Goal: Task Accomplishment & Management: Use online tool/utility

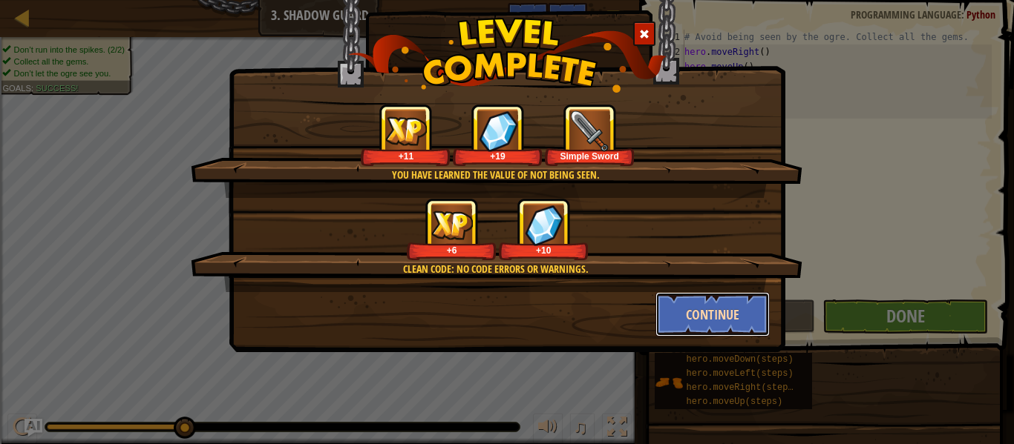
click at [752, 318] on button "Continue" at bounding box center [712, 314] width 115 height 45
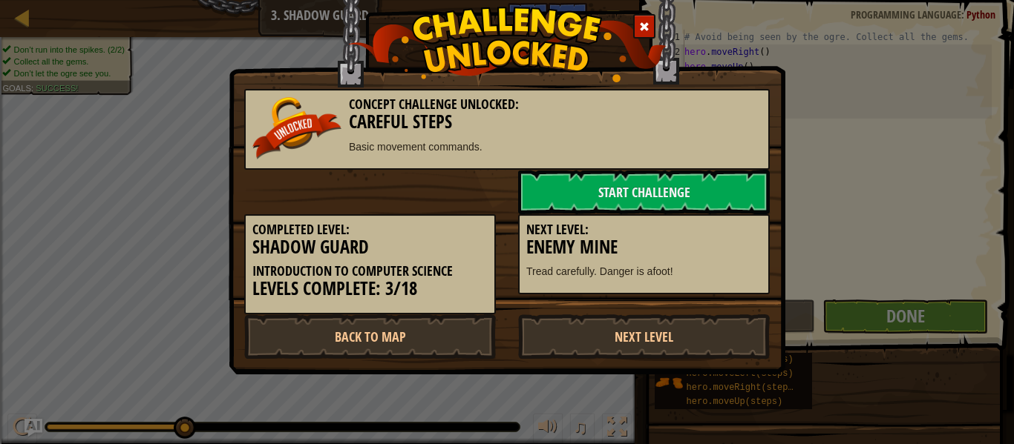
click at [721, 228] on h5 "Next Level:" at bounding box center [643, 230] width 235 height 15
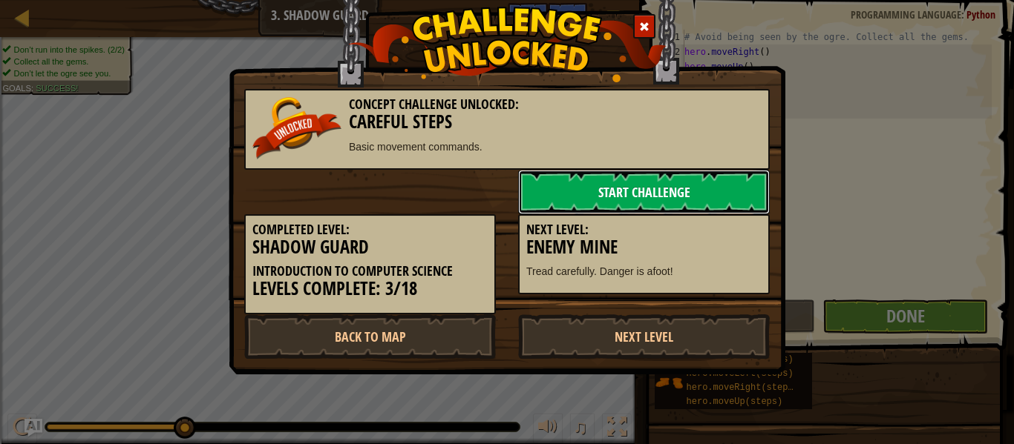
click at [683, 197] on link "Start Challenge" at bounding box center [644, 192] width 252 height 45
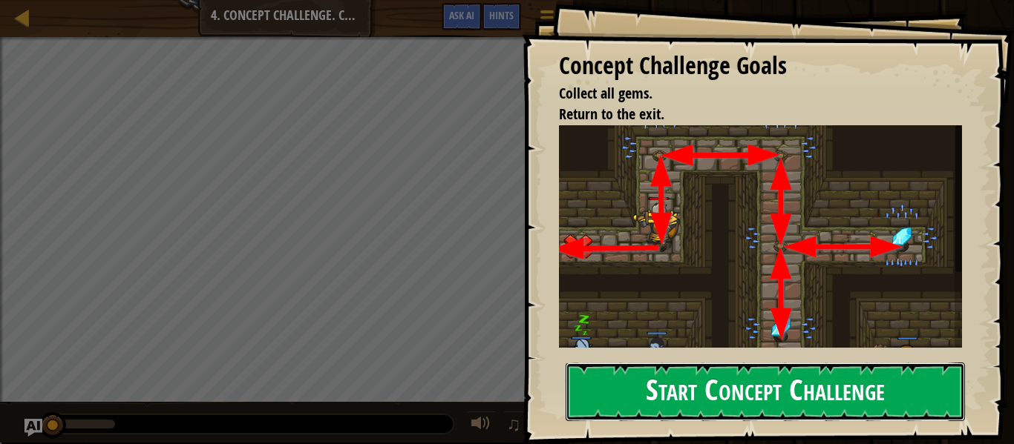
click at [801, 399] on button "Start Concept Challenge" at bounding box center [764, 392] width 399 height 59
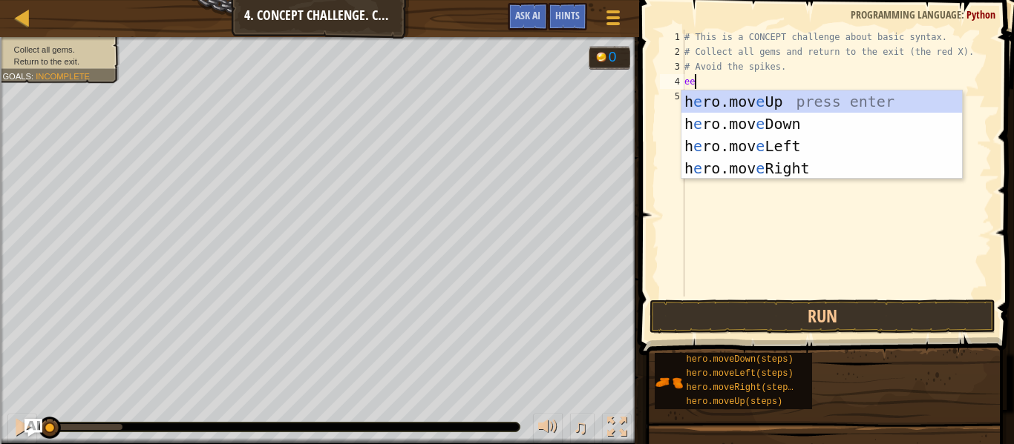
scroll to position [7, 1]
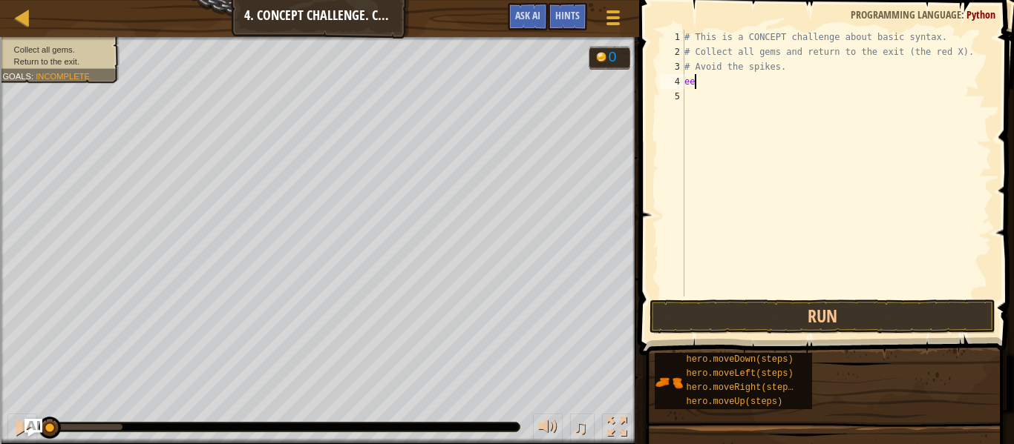
type textarea "e"
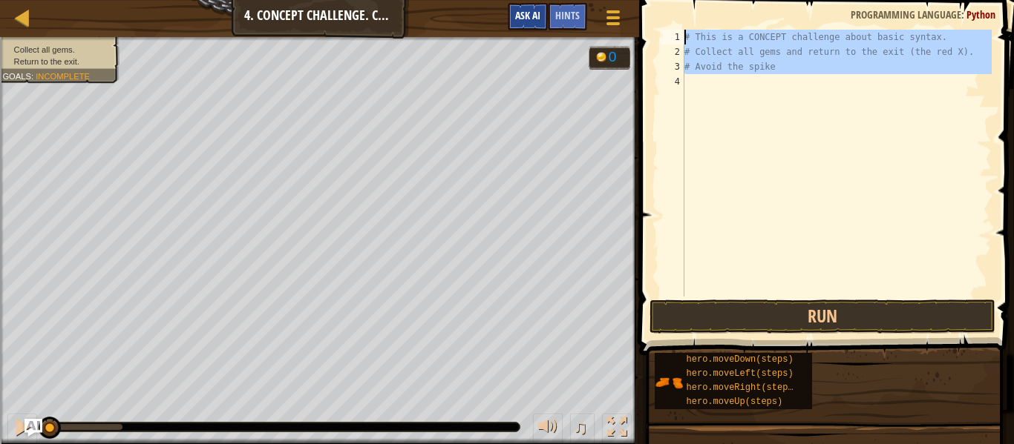
drag, startPoint x: 812, startPoint y: 75, endPoint x: 528, endPoint y: 22, distance: 288.4
click at [528, 22] on div "Map Introduction to Computer Science 4. Concept Challenge. Careful Steps Game M…" at bounding box center [507, 222] width 1014 height 444
type textarea "# This is a CONCEPT challenge about basic syntax. # Collect all gems and return…"
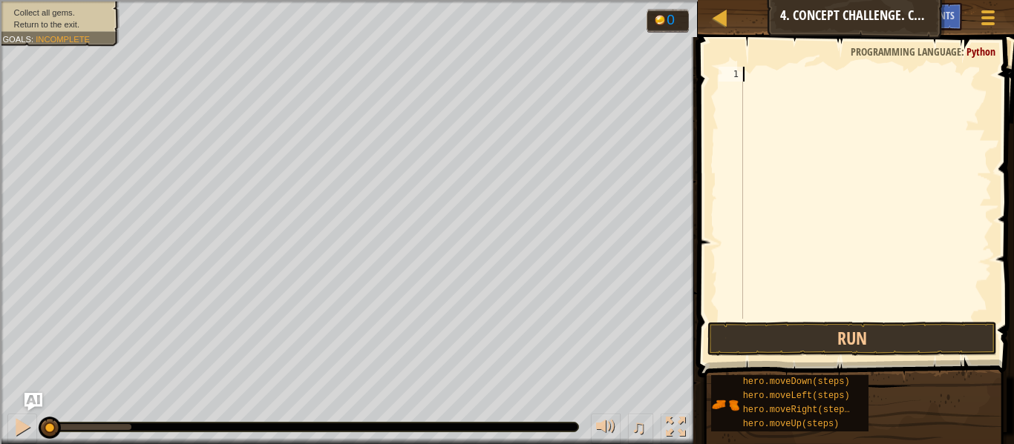
click at [808, 71] on div at bounding box center [866, 208] width 252 height 282
type textarea "w"
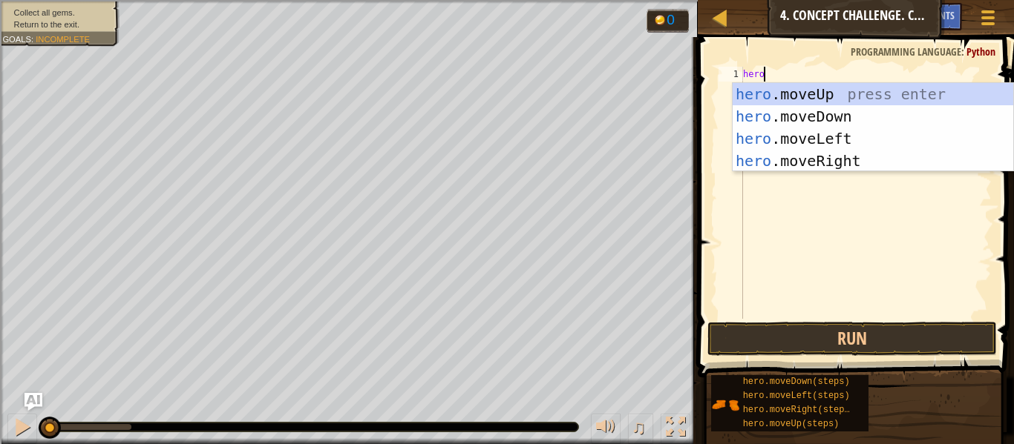
type textarea "hero."
click at [825, 93] on div "hero. moveUp press enter hero. moveDown press enter hero. moveLeft press enter …" at bounding box center [872, 150] width 280 height 134
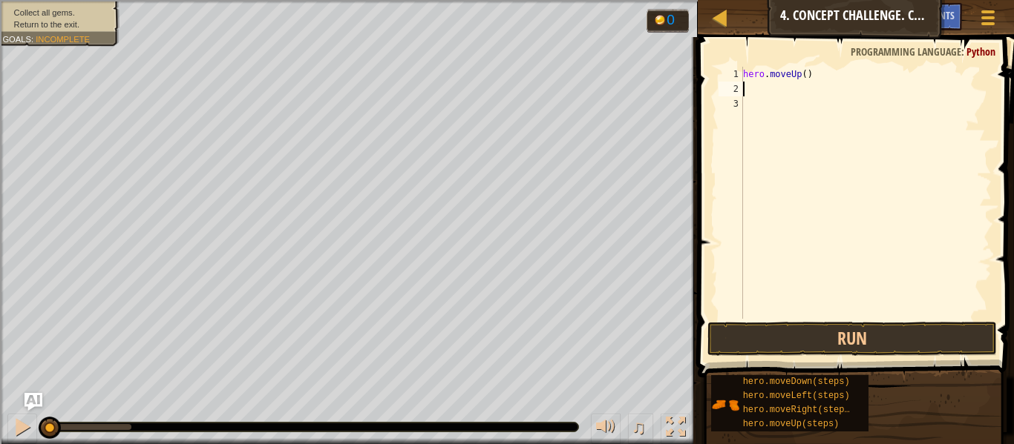
scroll to position [7, 0]
type textarea "h"
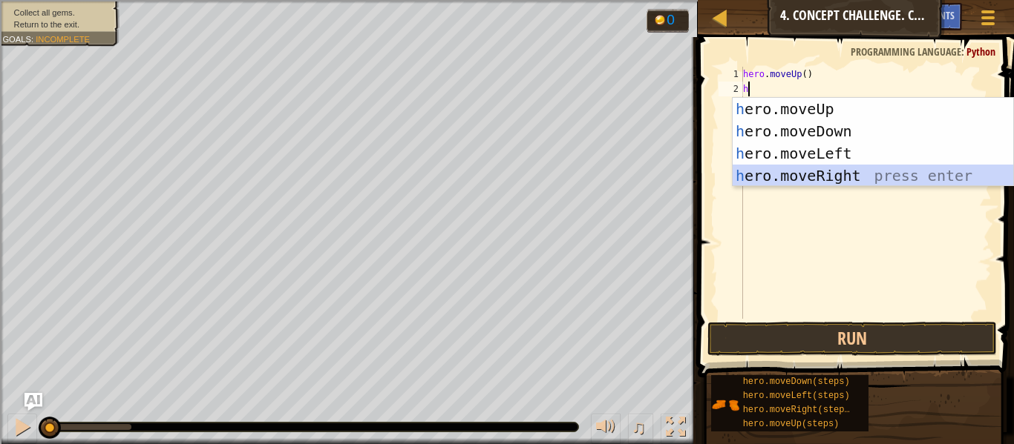
click at [796, 170] on div "h ero.moveUp press enter h ero.moveDown press enter h ero.moveLeft press enter …" at bounding box center [872, 165] width 280 height 134
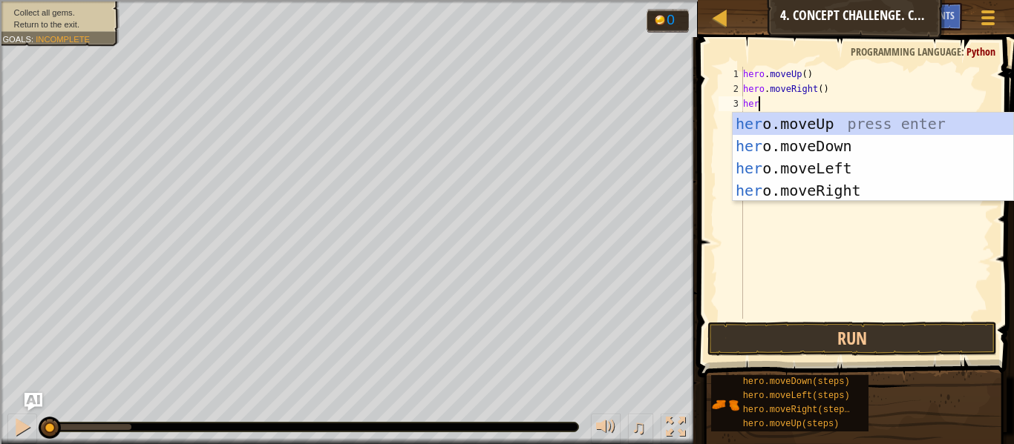
type textarea "hero"
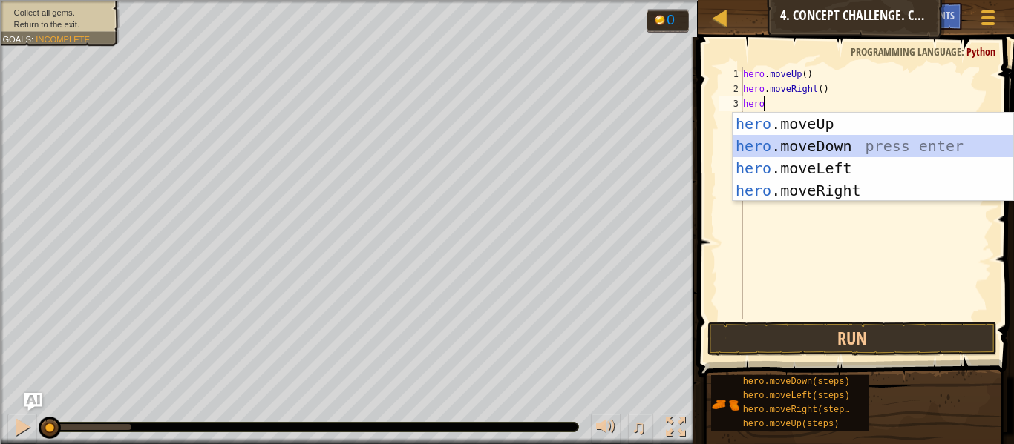
click at [825, 140] on div "hero .moveUp press enter hero .moveDown press enter hero .moveLeft press enter …" at bounding box center [872, 180] width 280 height 134
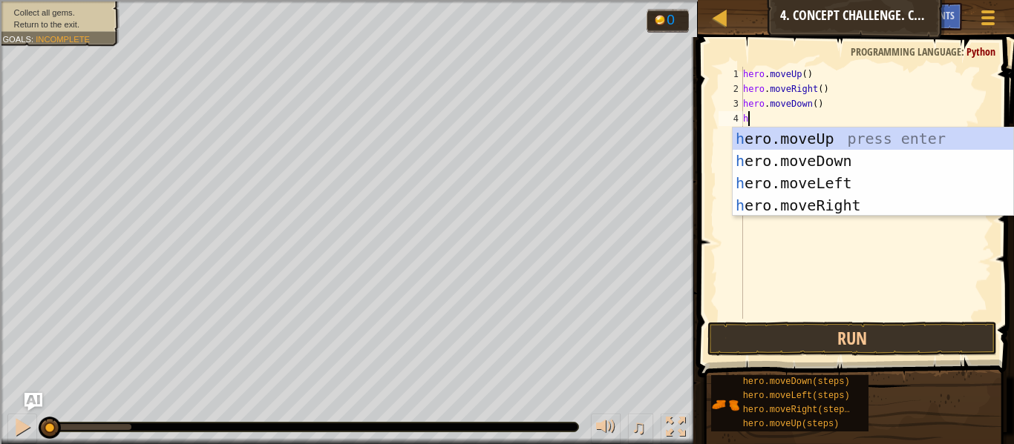
type textarea "he"
click at [910, 209] on div "he ro.moveUp press enter he ro.moveDown press enter he ro.moveLeft press enter …" at bounding box center [872, 195] width 280 height 134
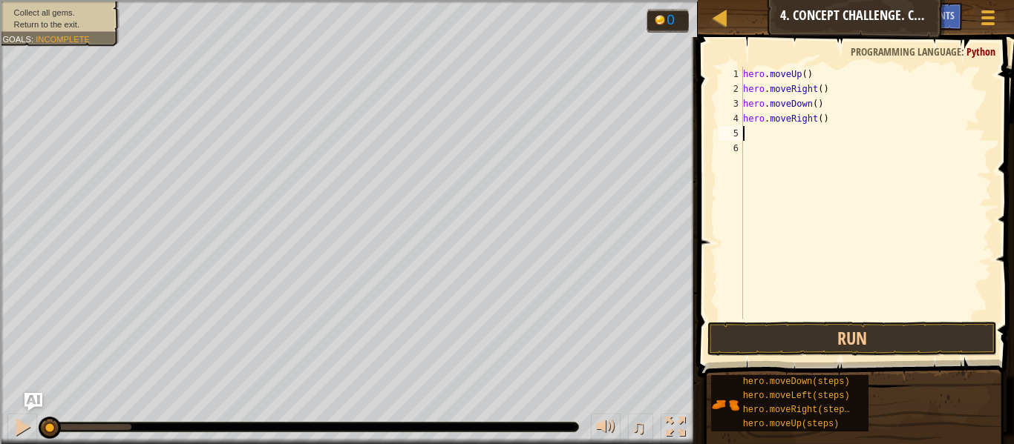
scroll to position [7, 0]
type textarea "he"
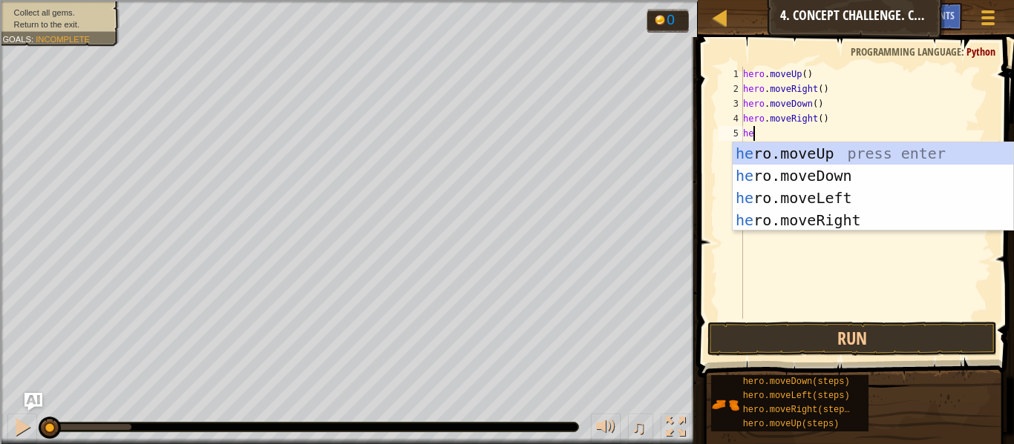
scroll to position [7, 1]
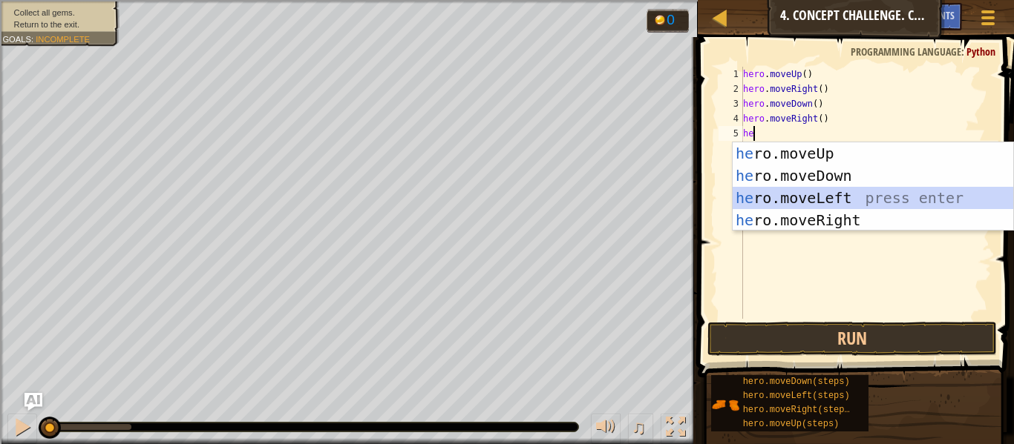
click at [859, 200] on div "he ro.moveUp press enter he ro.moveDown press enter he ro.moveLeft press enter …" at bounding box center [872, 209] width 280 height 134
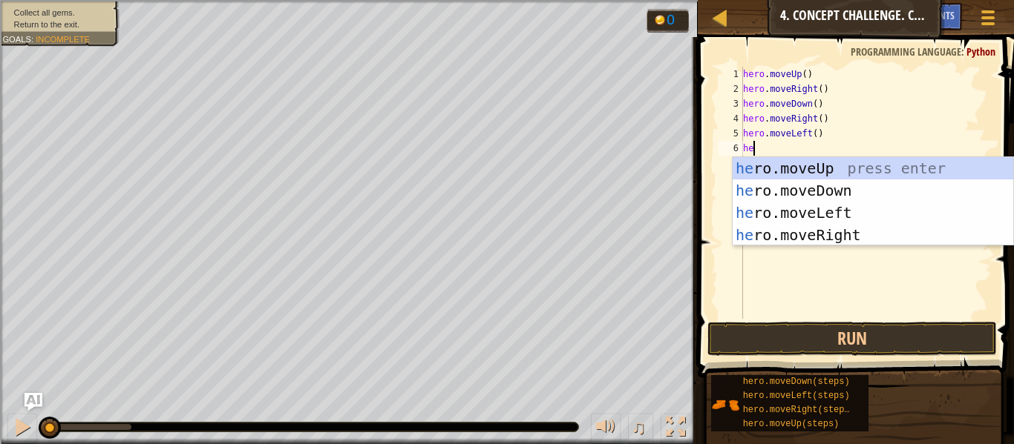
type textarea "her"
click at [852, 195] on div "her o.moveUp press enter her o.moveDown press enter her o.moveLeft press enter …" at bounding box center [872, 224] width 280 height 134
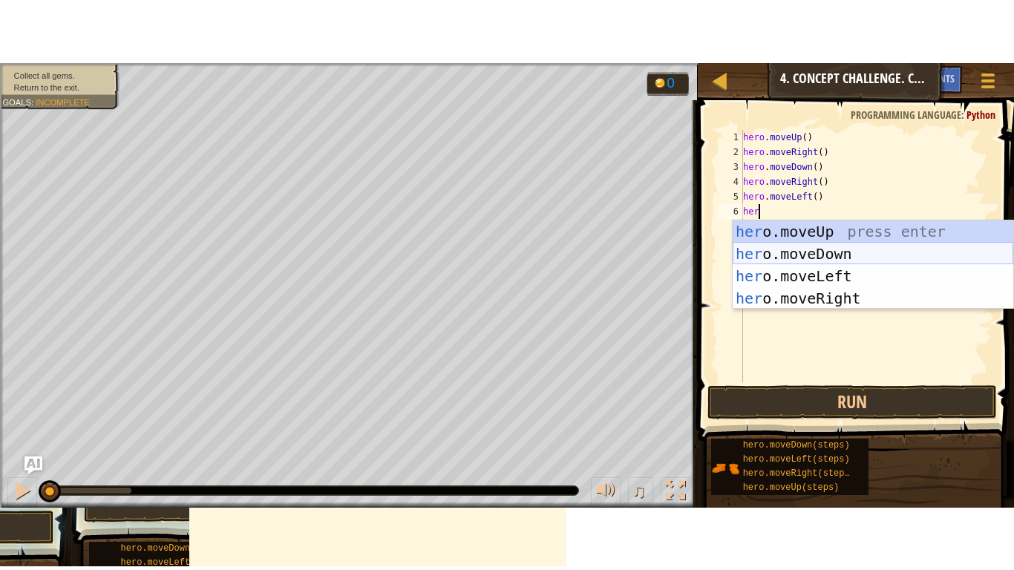
scroll to position [7, 0]
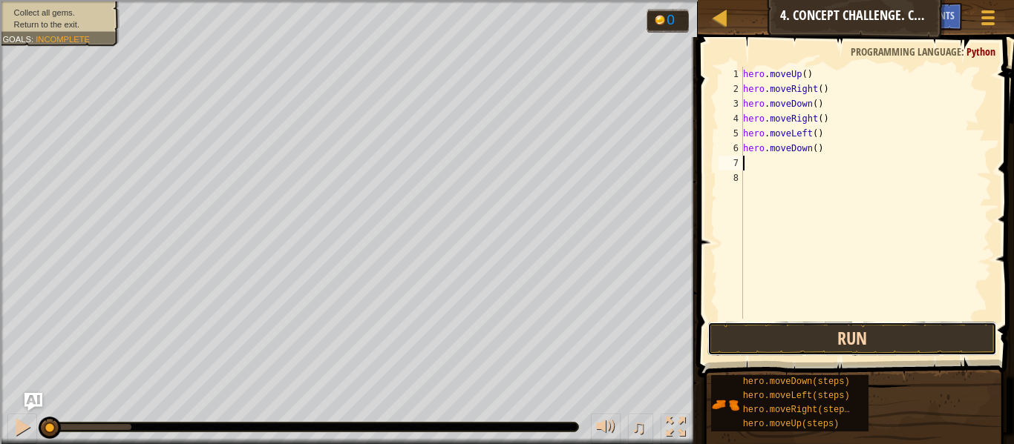
click at [937, 342] on button "Run" at bounding box center [851, 339] width 289 height 34
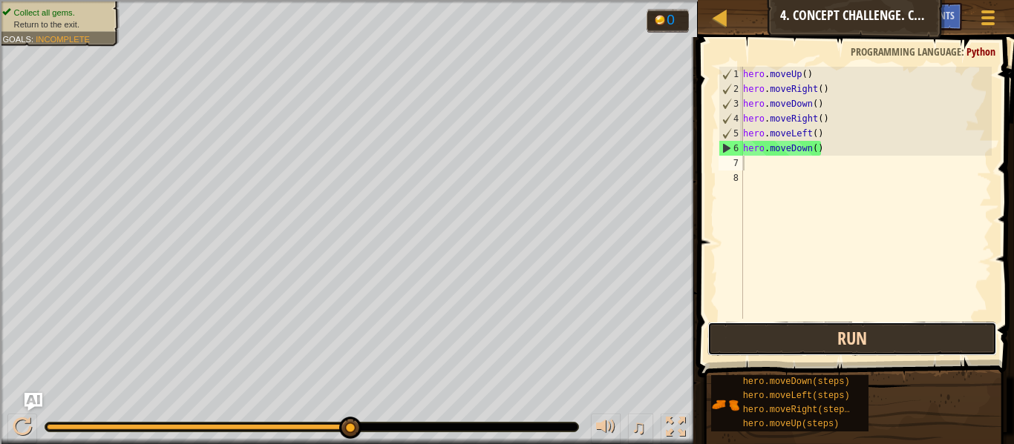
click at [937, 342] on button "Run" at bounding box center [851, 339] width 289 height 34
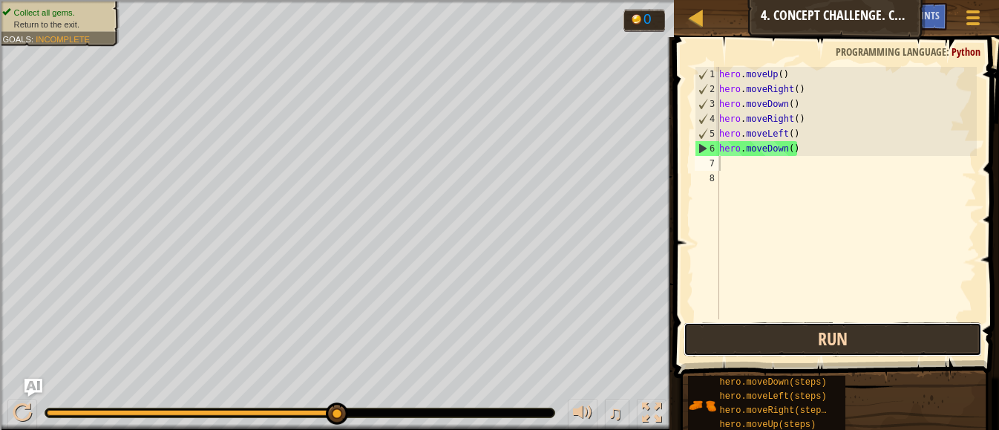
click at [930, 335] on button "Run" at bounding box center [832, 339] width 298 height 34
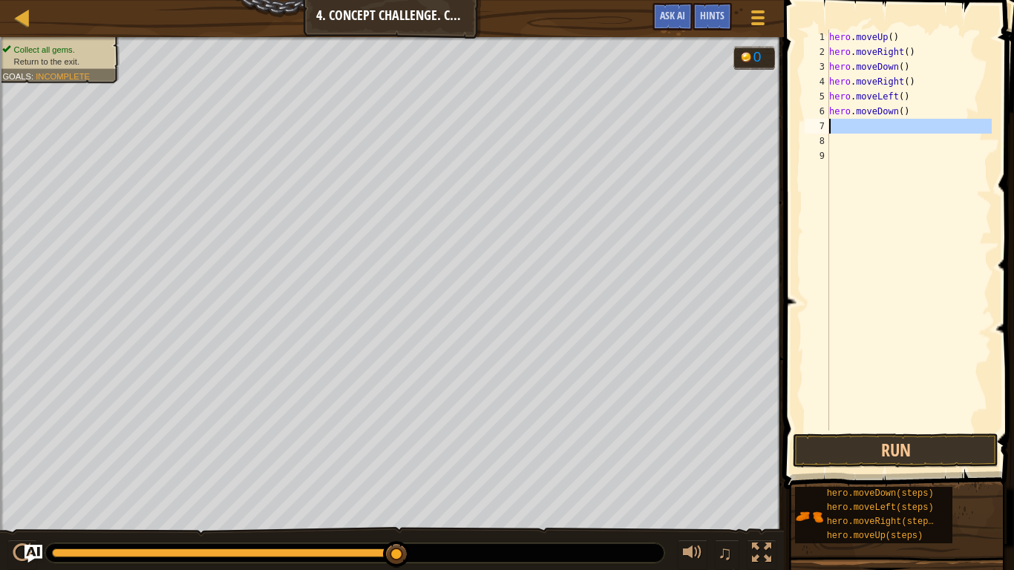
click at [801, 128] on div "1 2 3 4 5 6 7 8 9 hero . moveUp ( ) hero . moveRight ( ) hero . moveDown ( ) he…" at bounding box center [896, 230] width 190 height 401
type textarea "H"
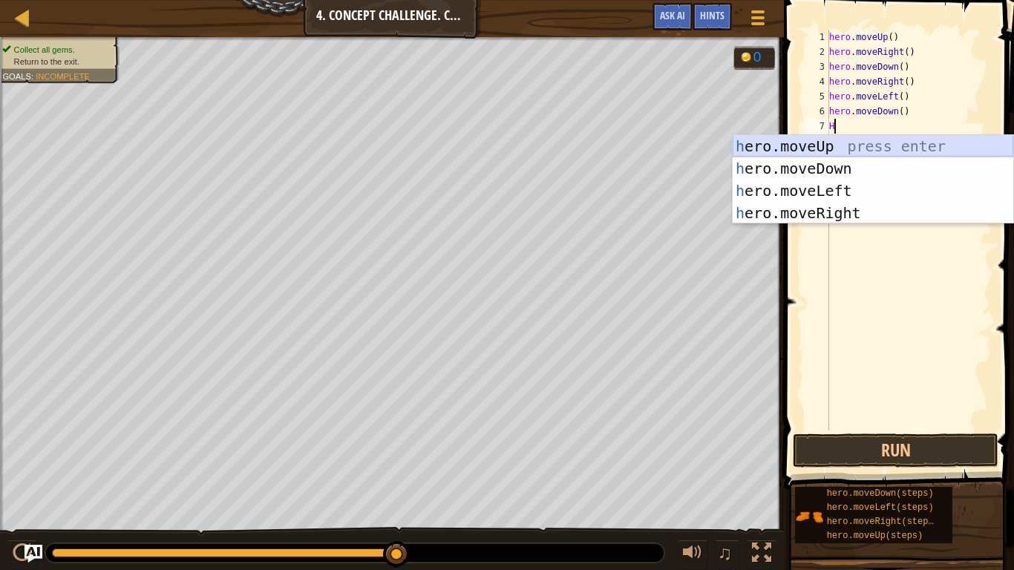
click at [837, 152] on div "h ero.moveUp press enter h ero.moveDown press enter h ero.moveLeft press enter …" at bounding box center [872, 202] width 280 height 134
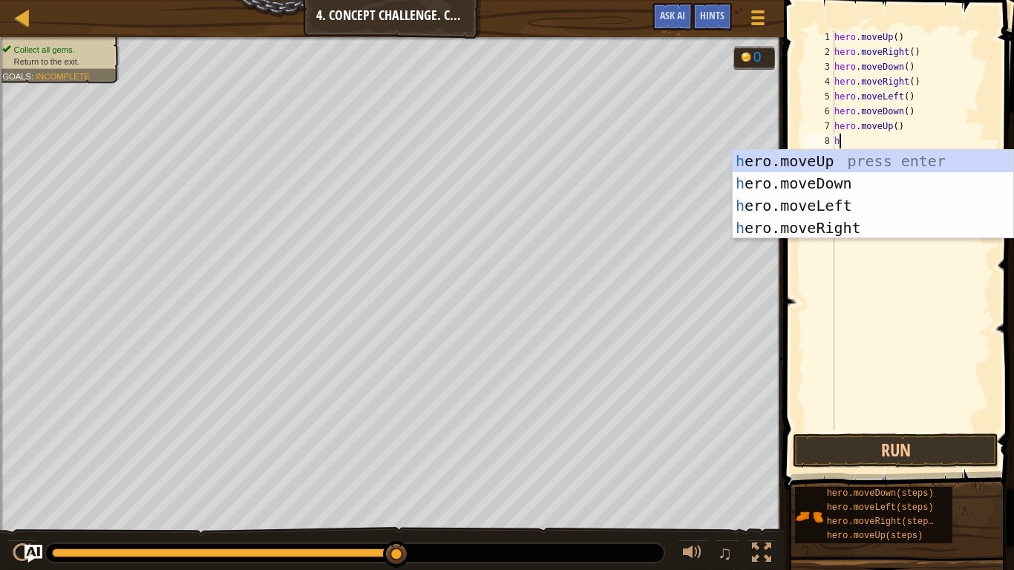
type textarea "he"
click at [898, 150] on div "he ro.moveUp press enter he ro.moveDown press enter he ro.moveLeft press enter …" at bounding box center [872, 217] width 280 height 134
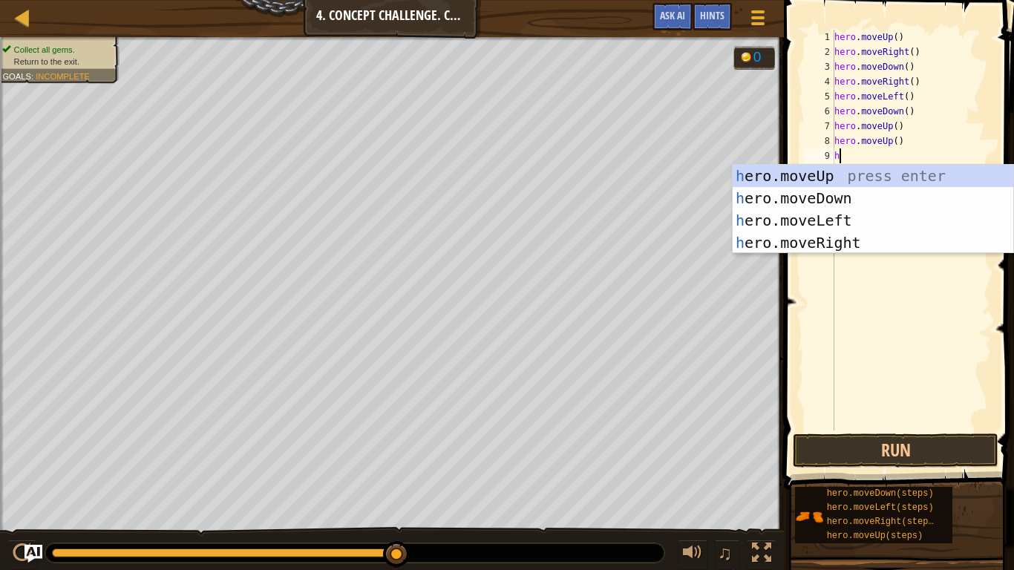
type textarea "he"
click at [864, 224] on div "he ro.moveUp press enter he ro.moveDown press enter he ro.moveLeft press enter …" at bounding box center [872, 232] width 280 height 134
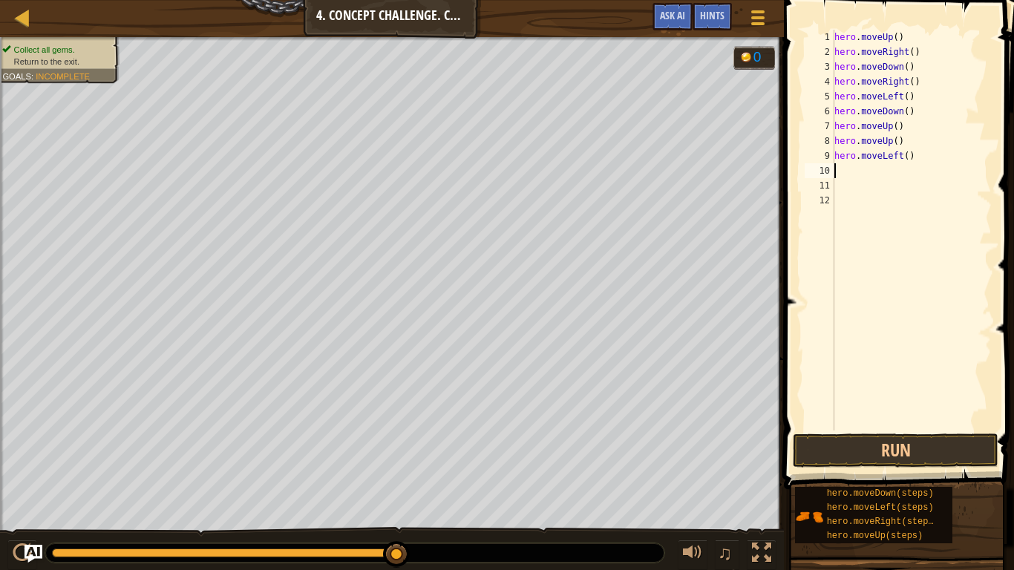
click at [893, 179] on div "hero . moveUp ( ) hero . moveRight ( ) hero . moveDown ( ) hero . moveRight ( )…" at bounding box center [911, 245] width 160 height 430
type textarea "he"
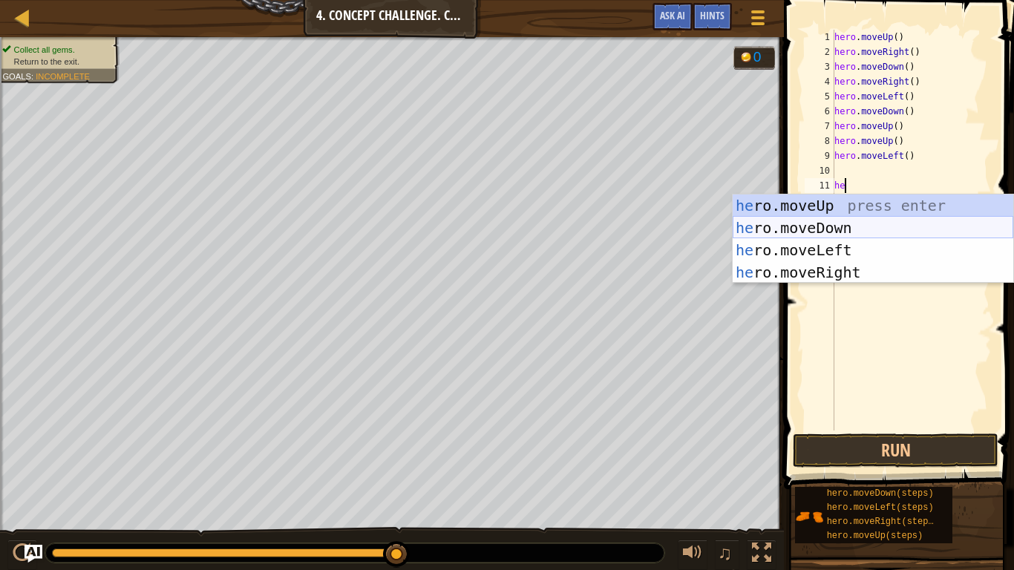
click at [913, 218] on div "he ro.moveUp press enter he ro.moveDown press enter he ro.moveLeft press enter …" at bounding box center [872, 261] width 280 height 134
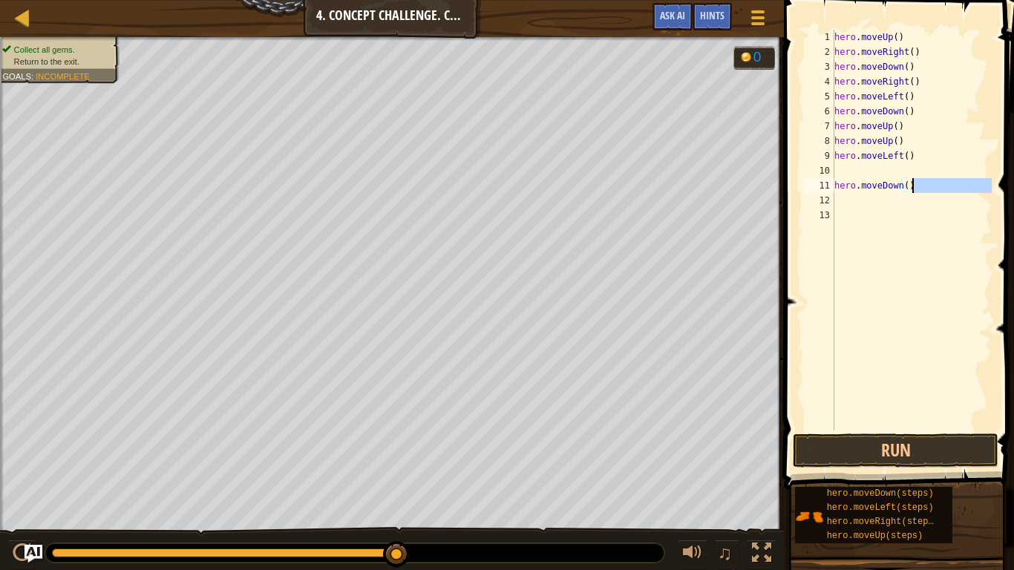
drag, startPoint x: 911, startPoint y: 197, endPoint x: 913, endPoint y: 190, distance: 7.6
click at [913, 190] on div "hero . moveUp ( ) hero . moveRight ( ) hero . moveDown ( ) hero . moveRight ( )…" at bounding box center [911, 245] width 160 height 430
click at [910, 190] on div "hero . moveUp ( ) hero . moveRight ( ) hero . moveDown ( ) hero . moveRight ( )…" at bounding box center [911, 230] width 160 height 401
type textarea "hero.moveDown()"
click at [937, 232] on div "hero . moveUp ( ) hero . moveRight ( ) hero . moveDown ( ) hero . moveRight ( )…" at bounding box center [911, 245] width 160 height 430
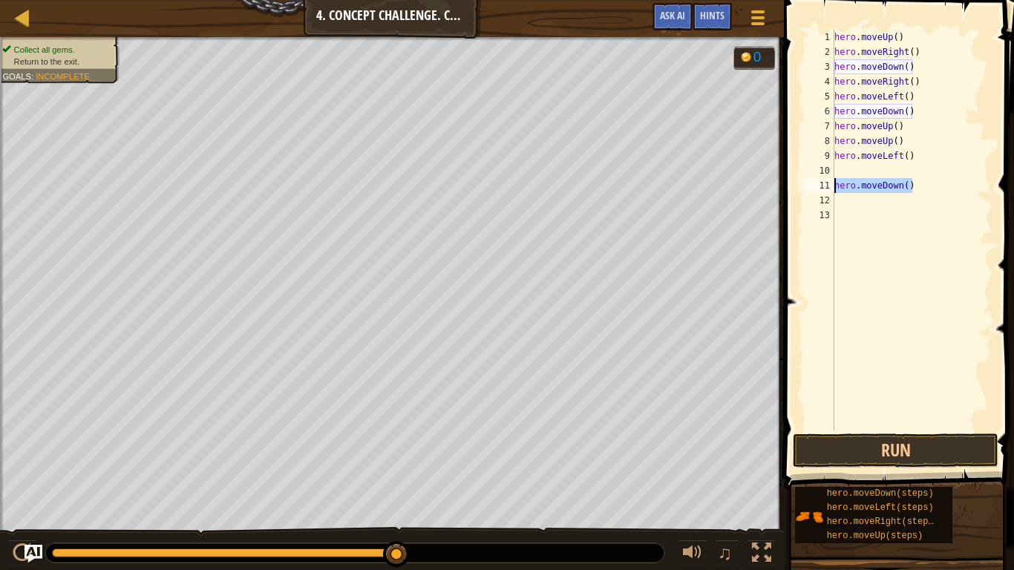
drag, startPoint x: 913, startPoint y: 189, endPoint x: 836, endPoint y: 188, distance: 76.4
click at [836, 188] on div "hero . moveUp ( ) hero . moveRight ( ) hero . moveDown ( ) hero . moveRight ( )…" at bounding box center [911, 245] width 160 height 430
type textarea "hero.moveDown()"
click at [836, 188] on div "hero . moveUp ( ) hero . moveRight ( ) hero . moveDown ( ) hero . moveRight ( )…" at bounding box center [911, 230] width 160 height 401
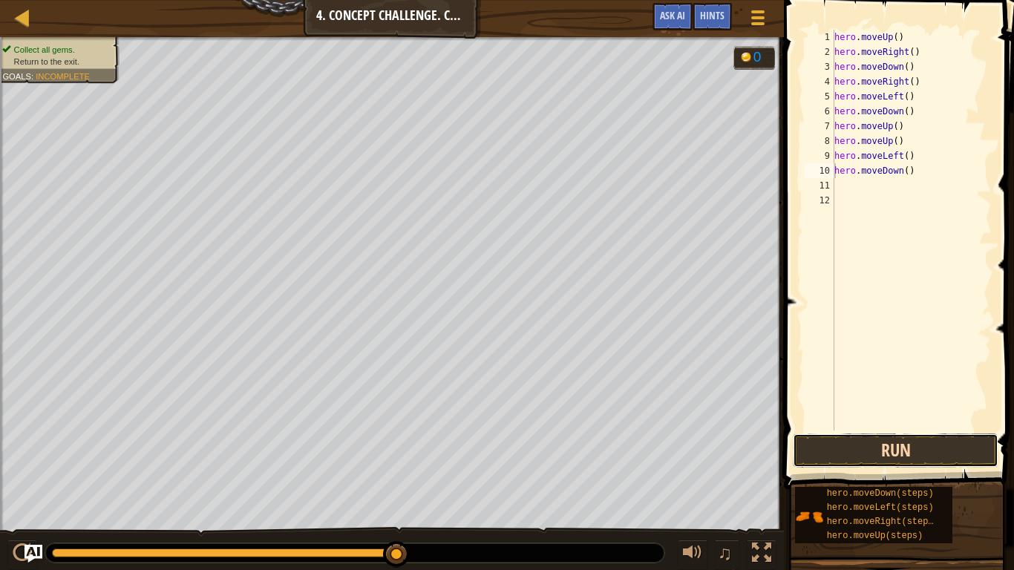
click at [971, 444] on button "Run" at bounding box center [895, 450] width 206 height 34
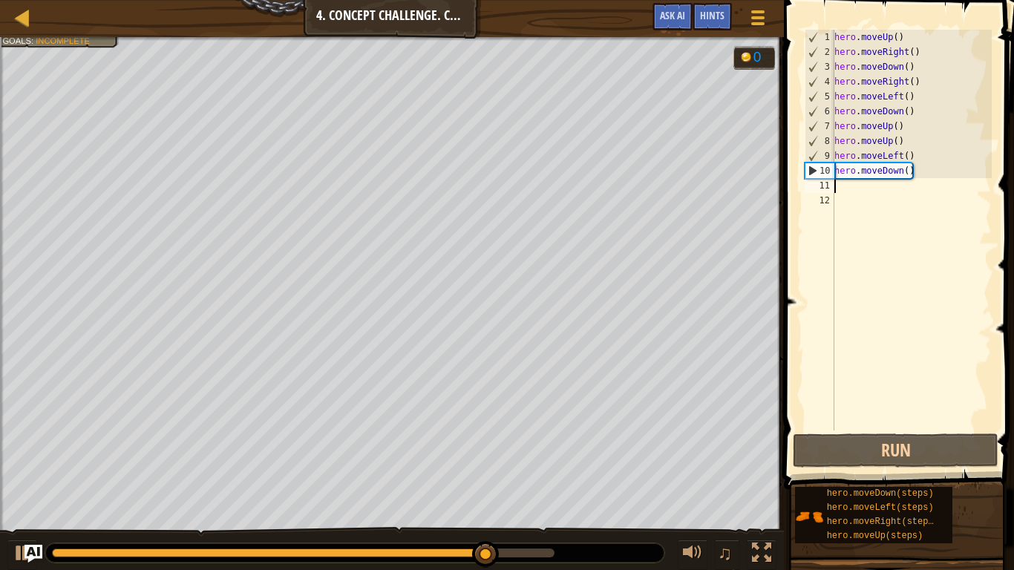
click at [879, 191] on div "hero . moveUp ( ) hero . moveRight ( ) hero . moveDown ( ) hero . moveRight ( )…" at bounding box center [911, 245] width 160 height 430
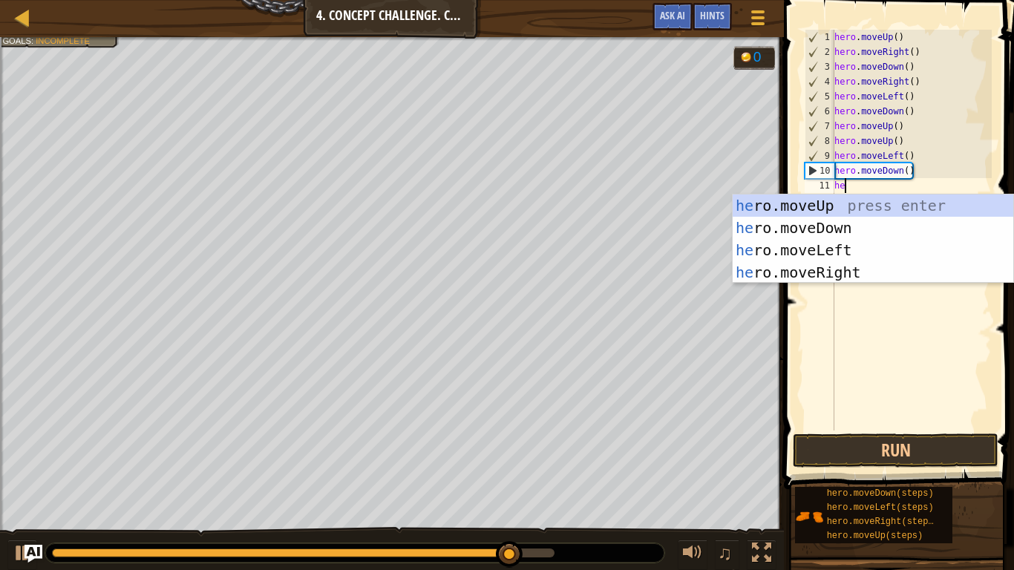
type textarea "her"
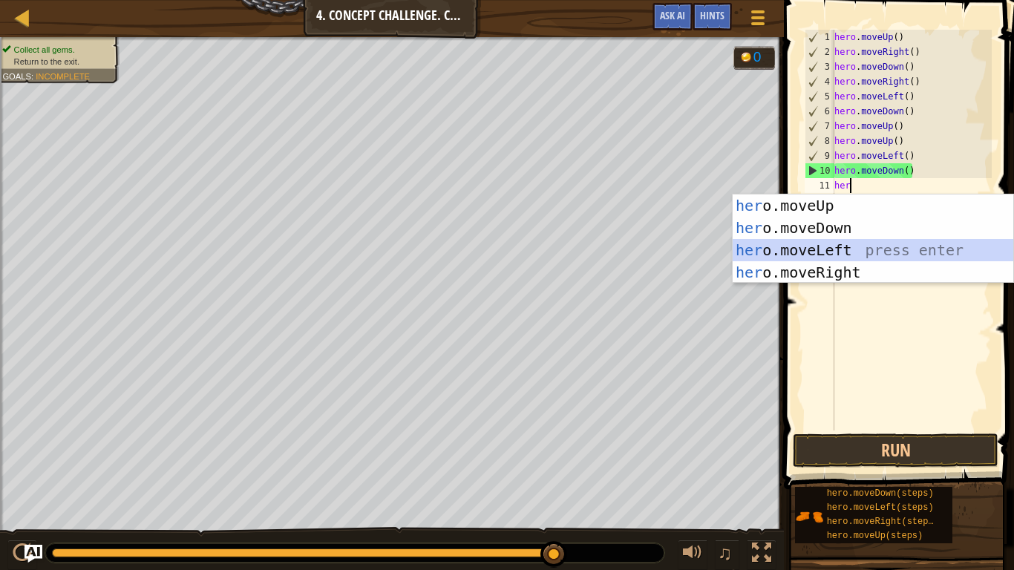
click at [910, 245] on div "her o.moveUp press enter her o.moveDown press enter her o.moveLeft press enter …" at bounding box center [872, 261] width 280 height 134
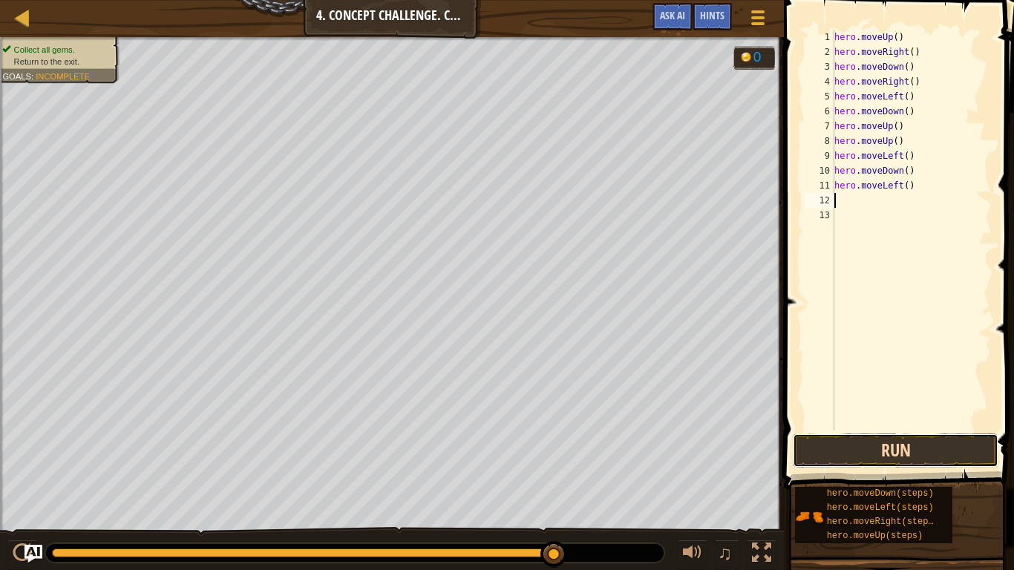
click at [902, 444] on button "Run" at bounding box center [895, 450] width 206 height 34
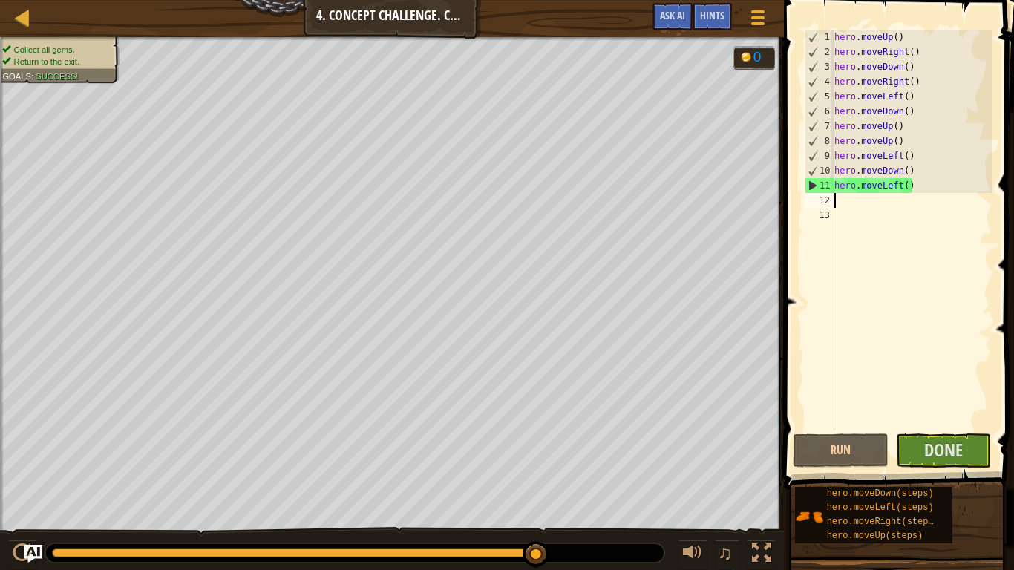
click at [1012, 151] on span at bounding box center [900, 223] width 242 height 533
click at [957, 442] on span "Done" at bounding box center [943, 450] width 39 height 24
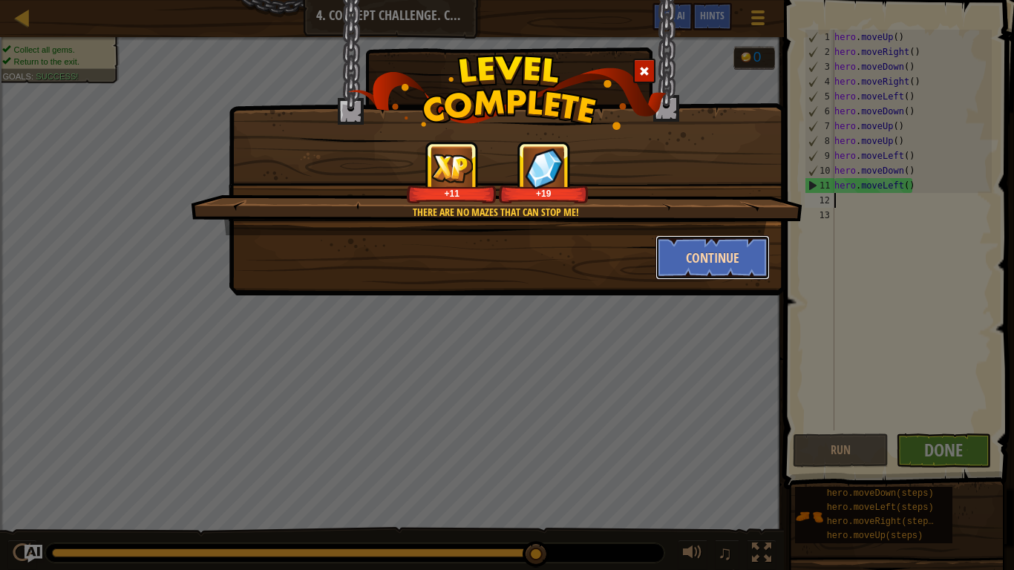
click at [726, 257] on button "Continue" at bounding box center [712, 257] width 115 height 45
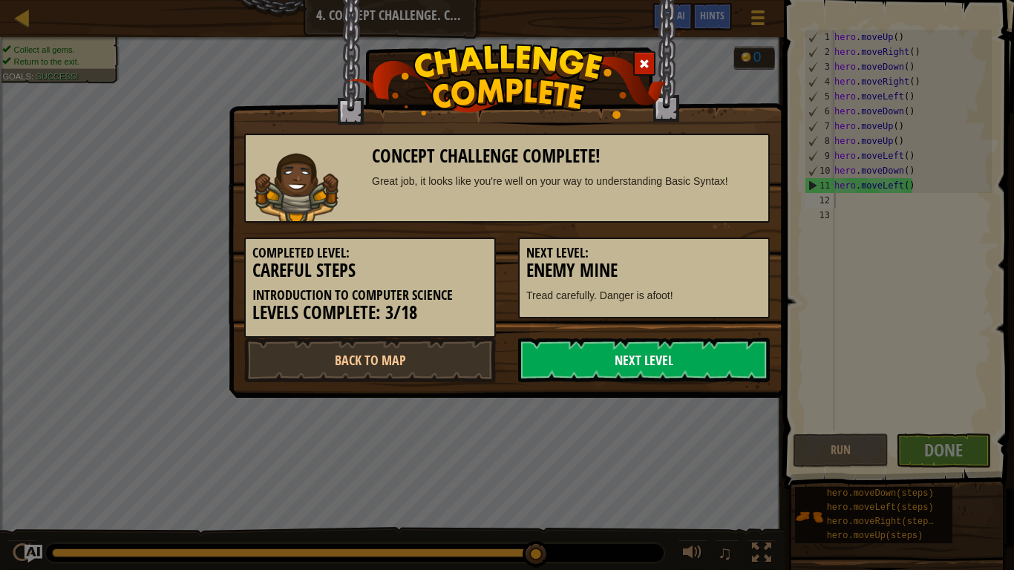
click at [703, 349] on link "Next Level" at bounding box center [644, 360] width 252 height 45
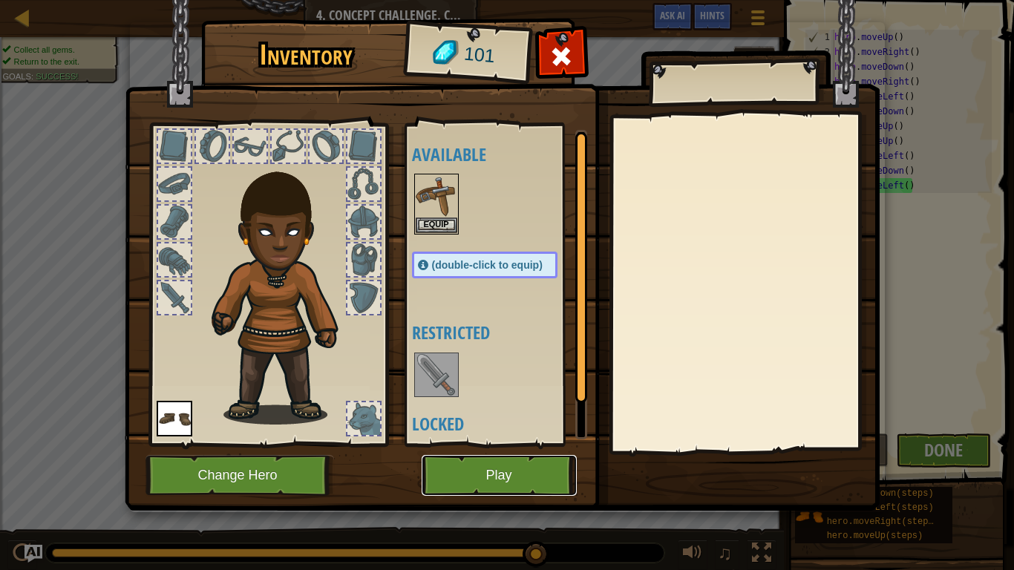
click at [523, 444] on button "Play" at bounding box center [498, 475] width 155 height 41
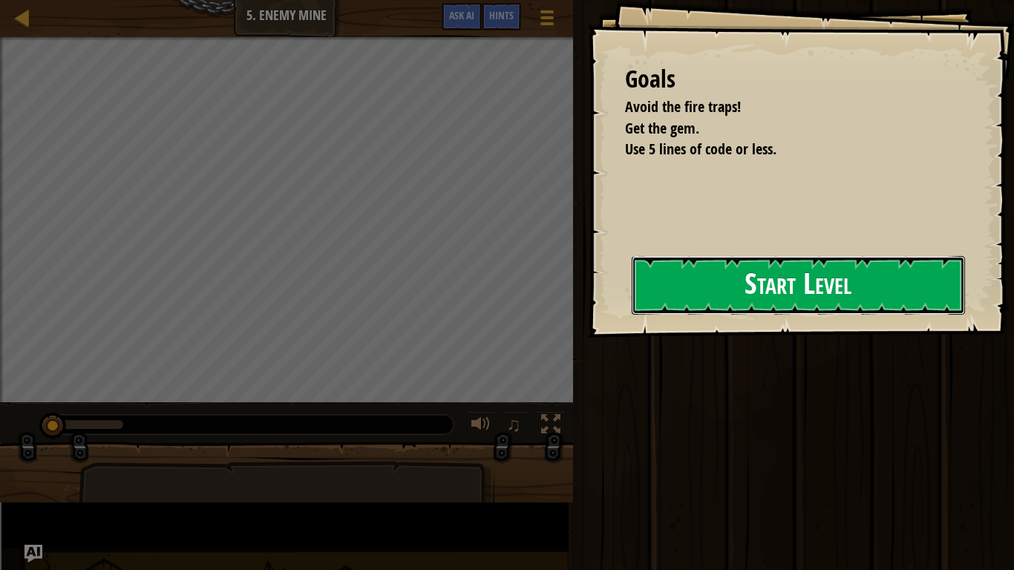
click at [631, 306] on button "Start Level" at bounding box center [797, 285] width 333 height 59
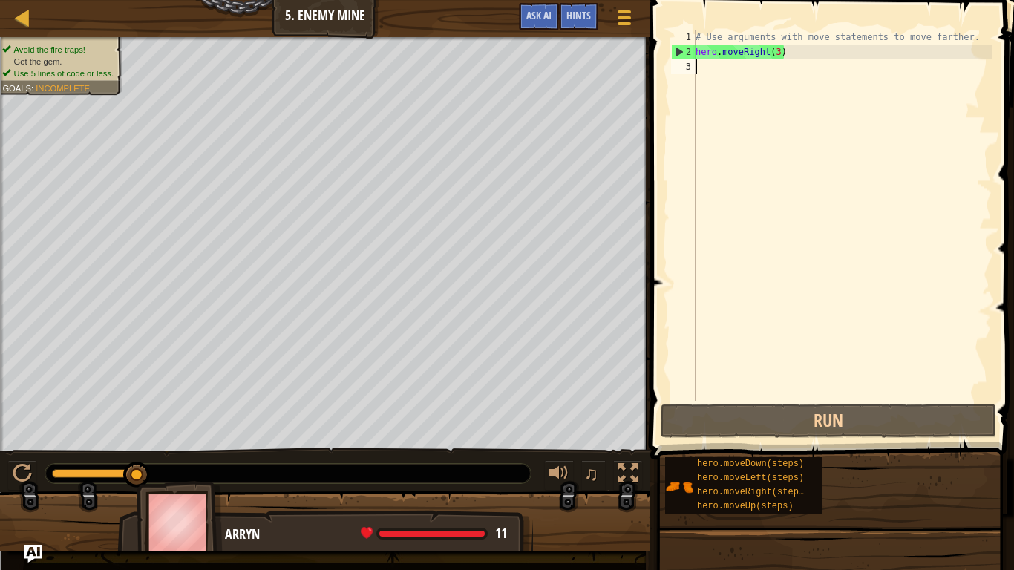
click at [229, 32] on div "Map Introduction to Computer Science 5. Enemy Mine Game Menu Done Hints Ask AI" at bounding box center [325, 18] width 650 height 37
type textarea "h"
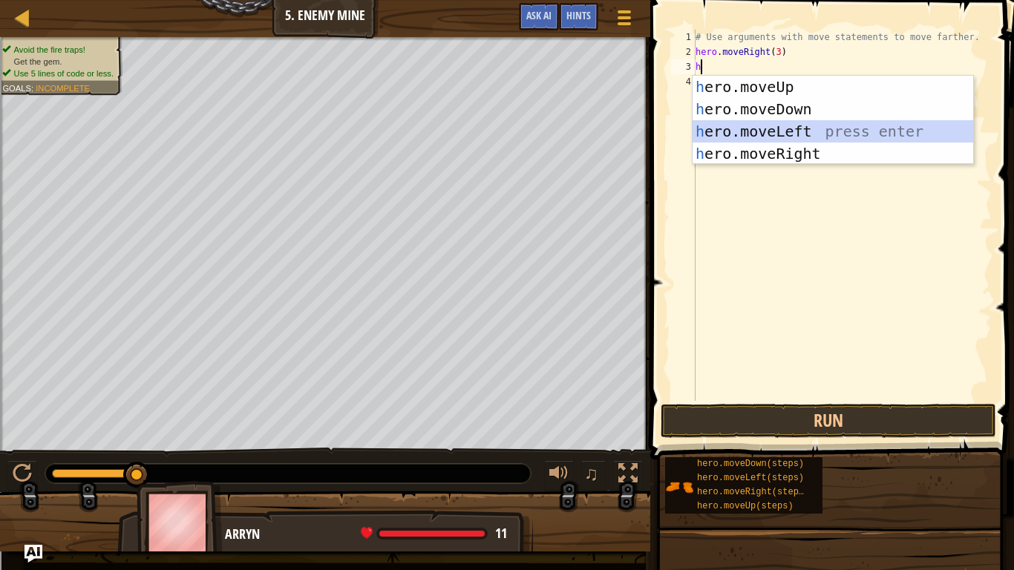
click at [799, 137] on div "h ero.moveUp press enter h ero.moveDown press enter h ero.moveLeft press enter …" at bounding box center [832, 143] width 280 height 134
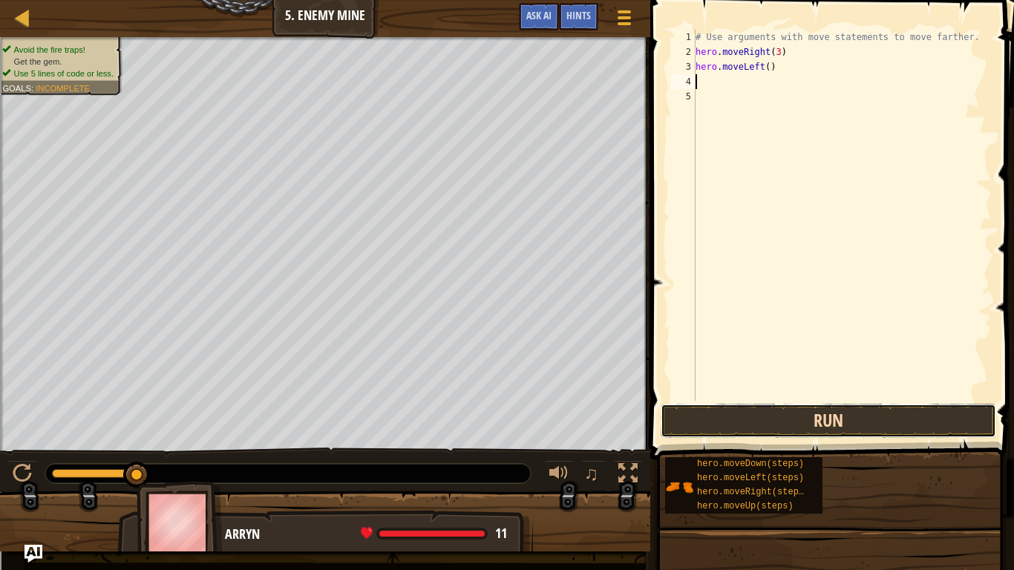
click at [856, 407] on button "Run" at bounding box center [827, 421] width 335 height 34
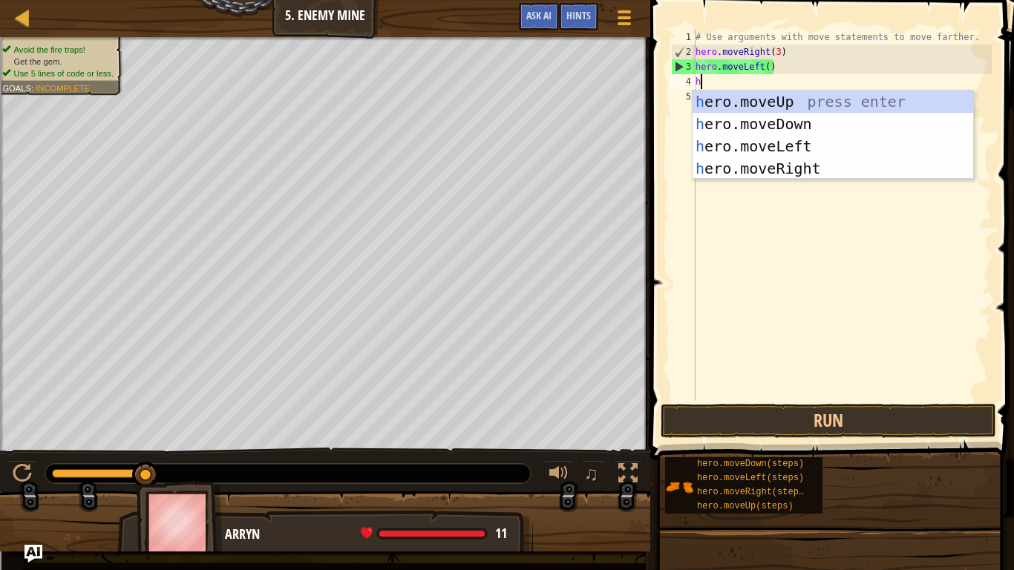
type textarea "he"
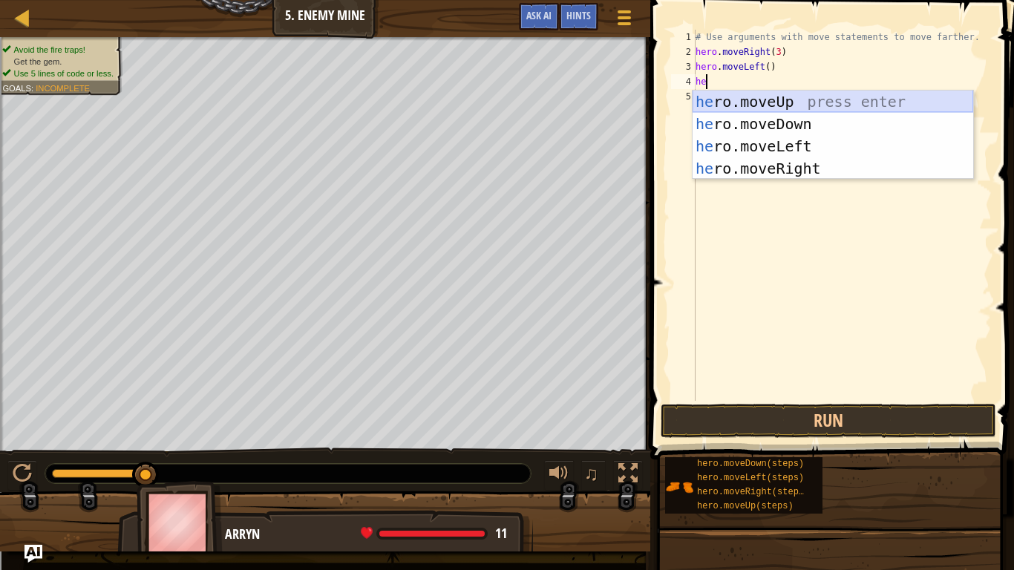
click at [835, 99] on div "he ro.moveUp press enter he ro.moveDown press enter he ro.moveLeft press enter …" at bounding box center [832, 158] width 280 height 134
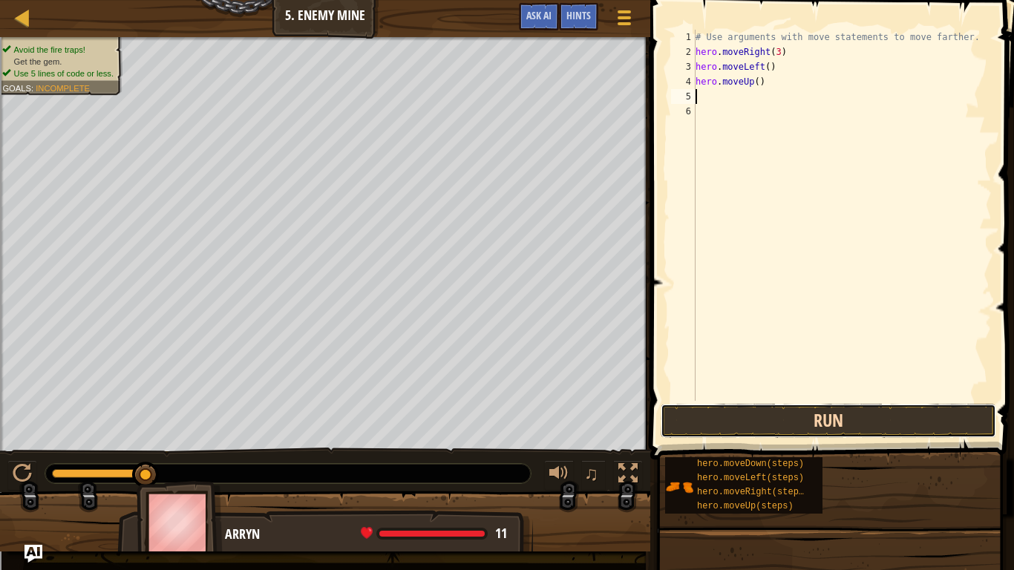
click at [812, 430] on button "Run" at bounding box center [827, 421] width 335 height 34
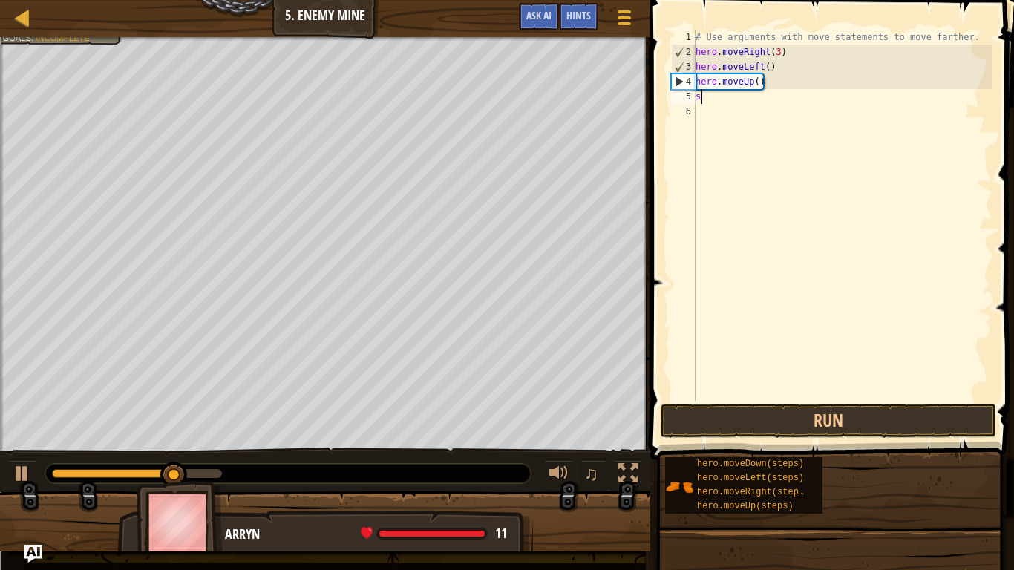
click at [815, 73] on div "# Use arguments with move statements to move farther. hero . moveRight ( 3 ) he…" at bounding box center [841, 230] width 299 height 401
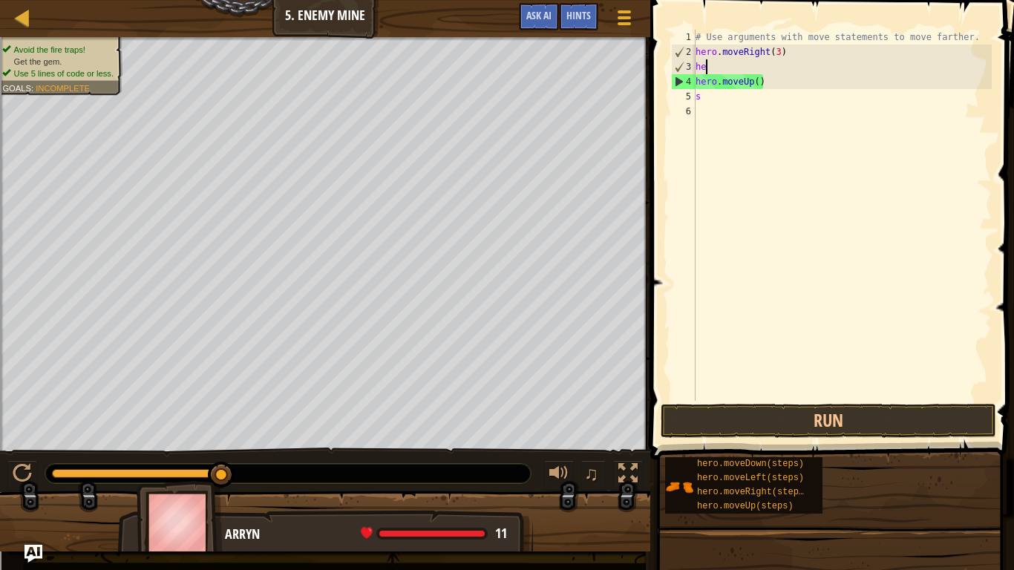
type textarea "h"
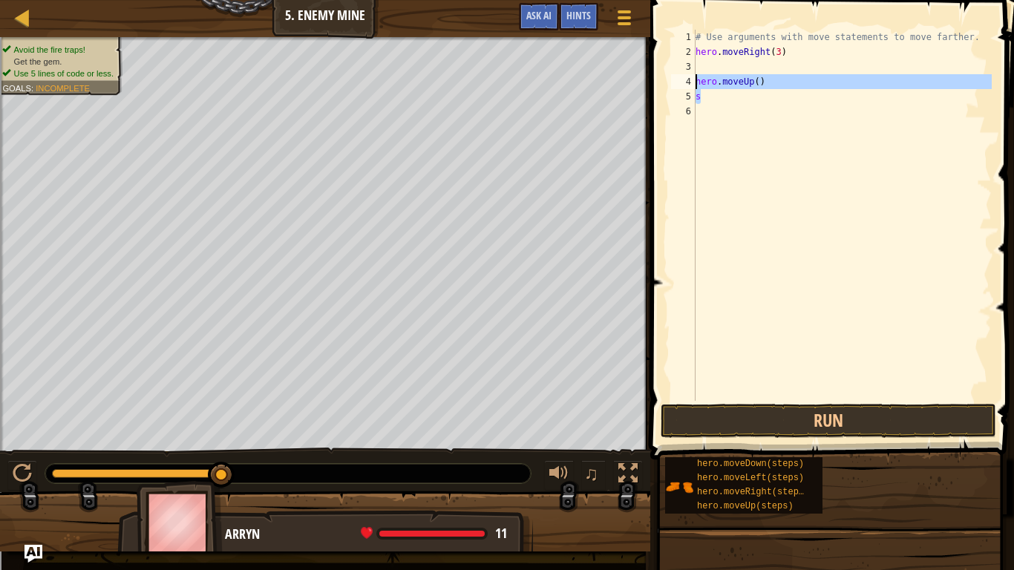
drag, startPoint x: 795, startPoint y: 90, endPoint x: 697, endPoint y: 81, distance: 99.1
click at [697, 81] on div "# Use arguments with move statements to move farther. hero . moveRight ( 3 ) he…" at bounding box center [841, 230] width 299 height 401
type textarea "hero.moveUp() s"
click at [752, 110] on div "# Use arguments with move statements to move farther. hero . moveRight ( 3 ) he…" at bounding box center [841, 230] width 299 height 401
drag, startPoint x: 779, startPoint y: 83, endPoint x: 696, endPoint y: 81, distance: 83.1
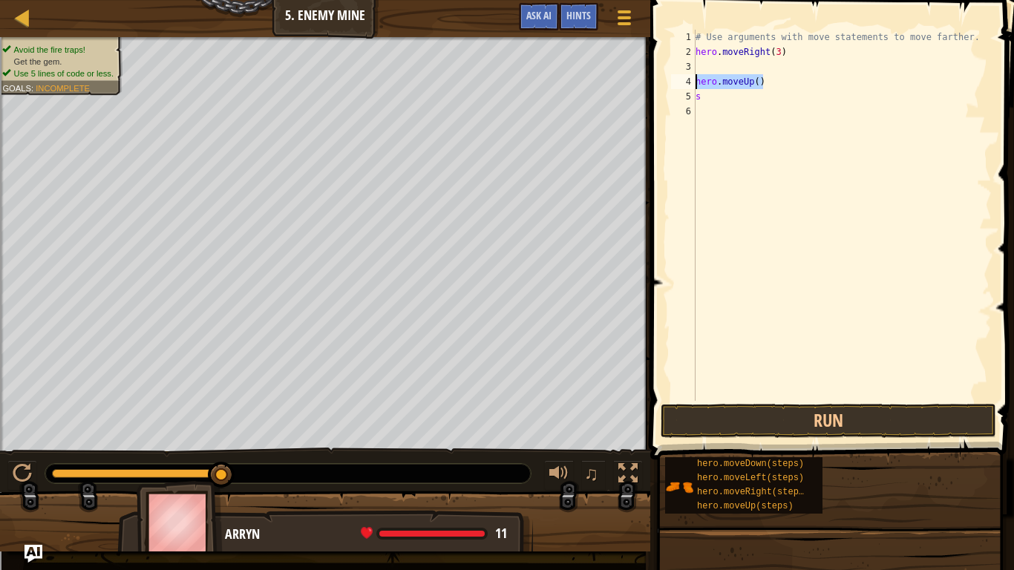
click at [696, 81] on div "# Use arguments with move statements to move farther. hero . moveRight ( 3 ) he…" at bounding box center [841, 230] width 299 height 401
type textarea "hero.moveUp()"
click at [777, 64] on div "# Use arguments with move statements to move farther. hero . moveRight ( 3 ) s" at bounding box center [841, 230] width 299 height 401
type textarea "H"
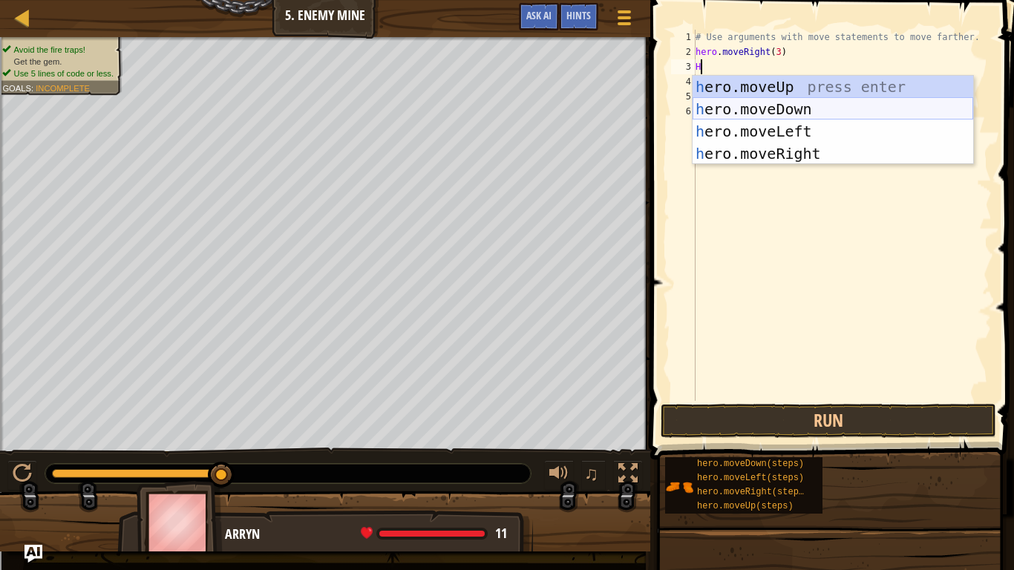
click at [815, 100] on div "h ero.moveUp press enter h ero.moveDown press enter h ero.moveLeft press enter …" at bounding box center [832, 143] width 280 height 134
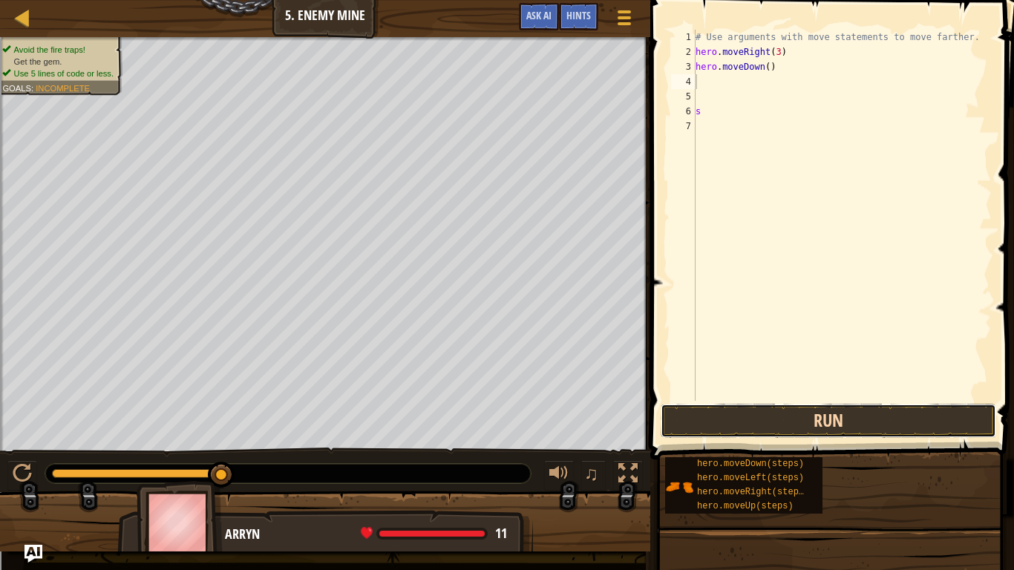
click at [847, 433] on button "Run" at bounding box center [827, 421] width 335 height 34
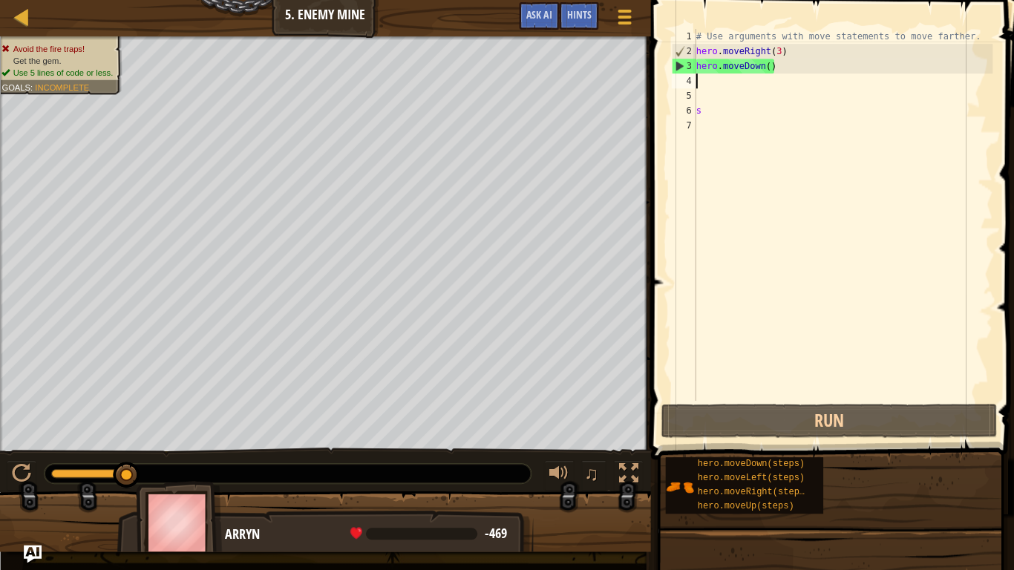
scroll to position [0, 0]
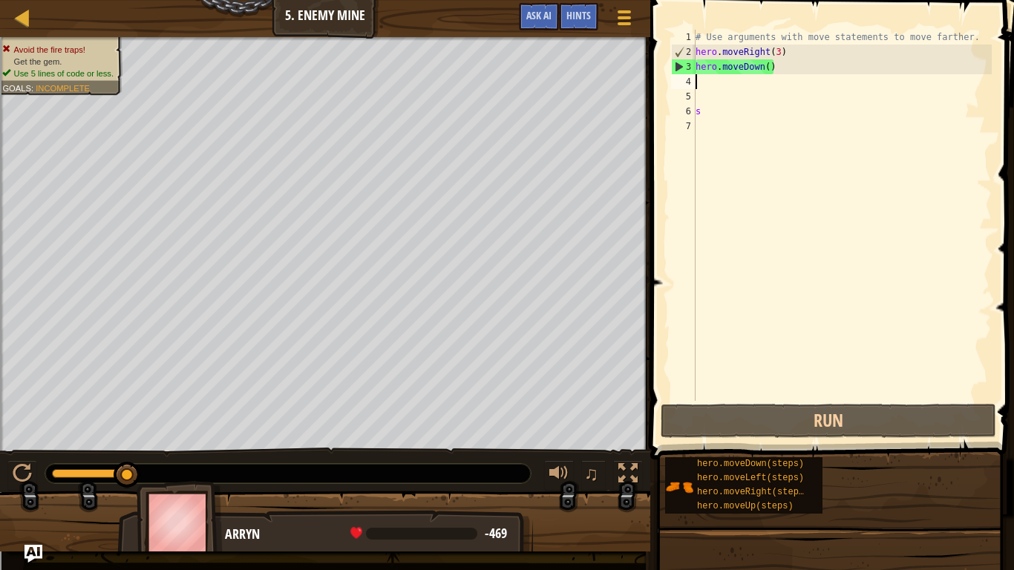
click at [646, 444] on div "♫" at bounding box center [325, 469] width 650 height 45
click at [79, 444] on div at bounding box center [325, 527] width 650 height 74
click at [78, 444] on div at bounding box center [325, 527] width 650 height 74
click at [76, 444] on div at bounding box center [325, 527] width 650 height 74
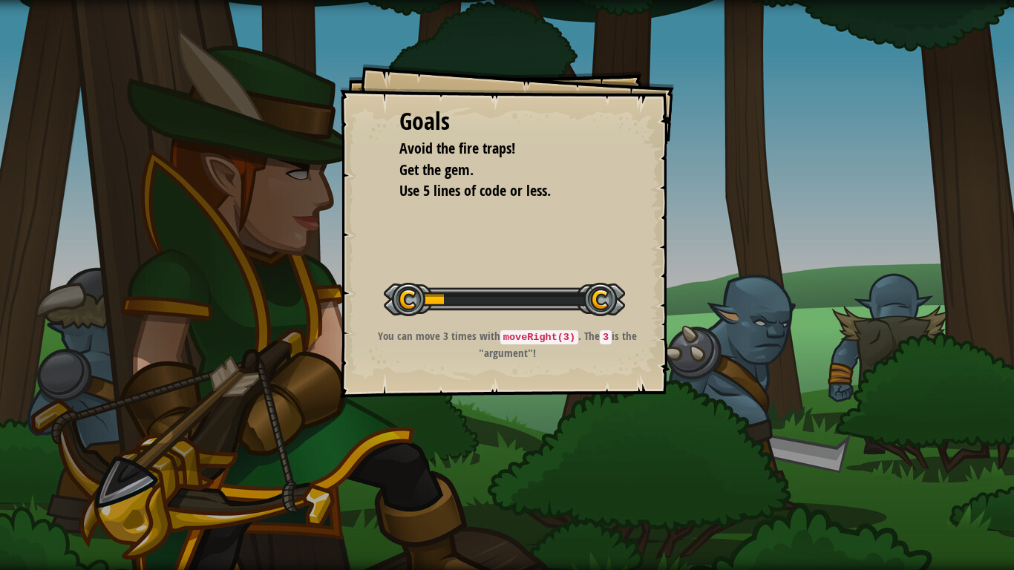
click at [443, 493] on div "Goals Avoid the fire traps! Get the gem. Use 5 lines of code or less. Start Lev…" at bounding box center [507, 285] width 1014 height 570
click at [443, 511] on div "Goals Avoid the fire traps! Get the gem. Use 5 lines of code or less. Start Lev…" at bounding box center [507, 285] width 1014 height 570
click at [443, 484] on div "Goals Avoid the fire traps! Get the gem. Use 5 lines of code or less. Start Lev…" at bounding box center [507, 285] width 1014 height 570
click at [240, 519] on div "Goals Avoid the fire traps! Get the gem. Use 5 lines of code or less. Start Lev…" at bounding box center [507, 285] width 1014 height 570
click at [443, 502] on div "Goals Avoid the fire traps! Get the gem. Use 5 lines of code or less. Start Lev…" at bounding box center [507, 285] width 1014 height 570
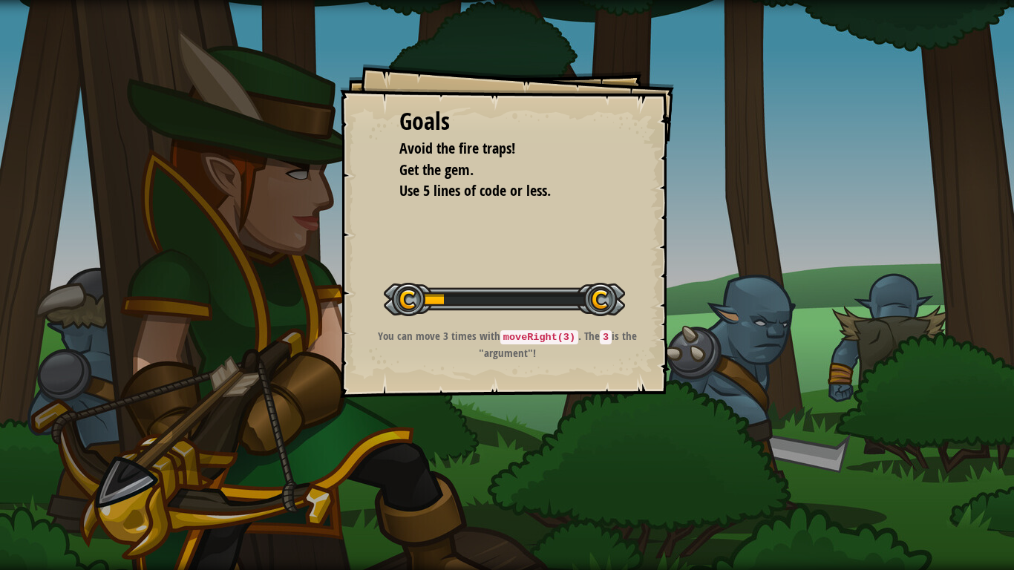
click at [236, 494] on div "Goals Avoid the fire traps! Get the gem. Use 5 lines of code or less. Start Lev…" at bounding box center [507, 285] width 1014 height 570
click at [589, 493] on div "Goals Avoid the fire traps! Get the gem. Use 5 lines of code or less. Start Lev…" at bounding box center [507, 285] width 1014 height 570
click at [240, 519] on div "Goals Avoid the fire traps! Get the gem. Use 5 lines of code or less. Start Lev…" at bounding box center [507, 285] width 1014 height 570
click at [443, 502] on div "Goals Avoid the fire traps! Get the gem. Use 5 lines of code or less. Start Lev…" at bounding box center [507, 285] width 1014 height 570
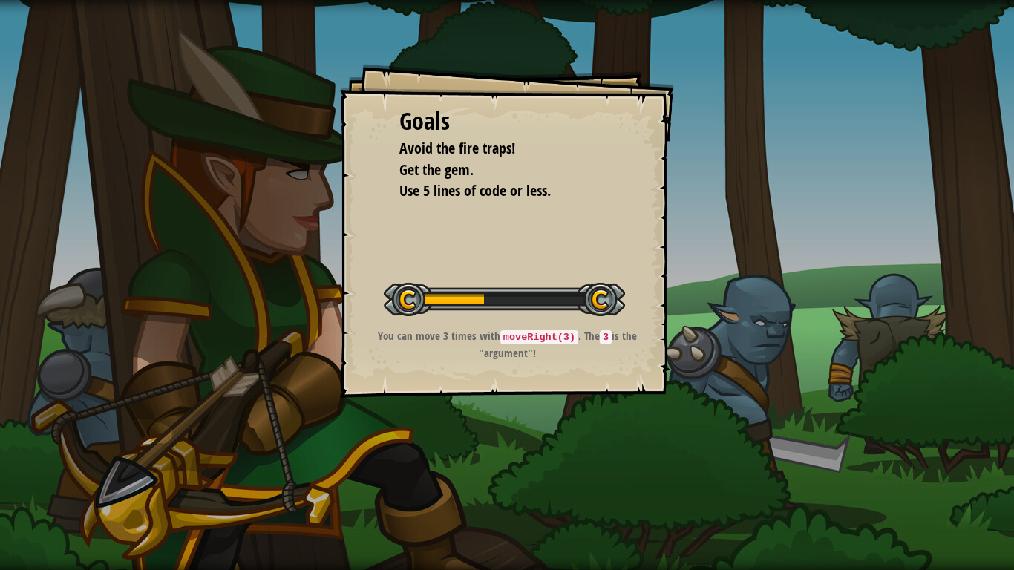
click at [252, 485] on div "Goals Avoid the fire traps! Get the gem. Use 5 lines of code or less. Start Lev…" at bounding box center [507, 285] width 1014 height 570
click at [580, 502] on div "Goals Avoid the fire traps! Get the gem. Use 5 lines of code or less. Start Lev…" at bounding box center [507, 285] width 1014 height 570
click at [589, 502] on div "Goals Avoid the fire traps! Get the gem. Use 5 lines of code or less. Start Lev…" at bounding box center [507, 285] width 1014 height 570
click at [589, 493] on div "Goals Avoid the fire traps! Get the gem. Use 5 lines of code or less. Start Lev…" at bounding box center [507, 285] width 1014 height 570
click at [443, 502] on div "Goals Avoid the fire traps! Get the gem. Use 5 lines of code or less. Start Lev…" at bounding box center [507, 285] width 1014 height 570
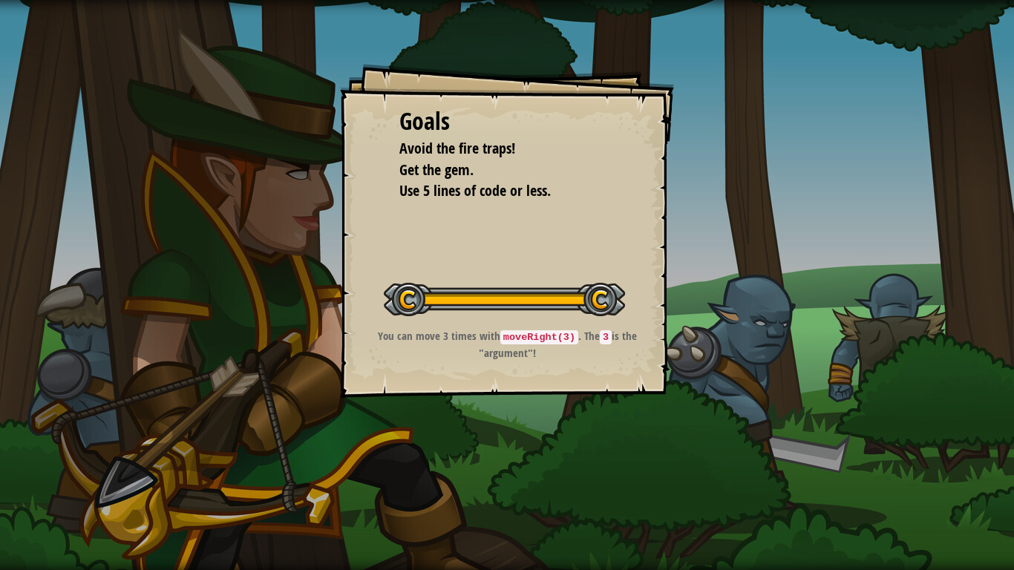
click at [607, 511] on div "Goals Avoid the fire traps! Get the gem. Use 5 lines of code or less. Start Lev…" at bounding box center [507, 285] width 1014 height 570
click at [443, 493] on div "Goals Avoid the fire traps! Get the gem. Use 5 lines of code or less. Start Lev…" at bounding box center [507, 285] width 1014 height 570
click at [244, 495] on div "Goals Avoid the fire traps! Get the gem. Use 5 lines of code or less. Start Lev…" at bounding box center [507, 285] width 1014 height 570
click at [443, 484] on div at bounding box center [287, 522] width 416 height 123
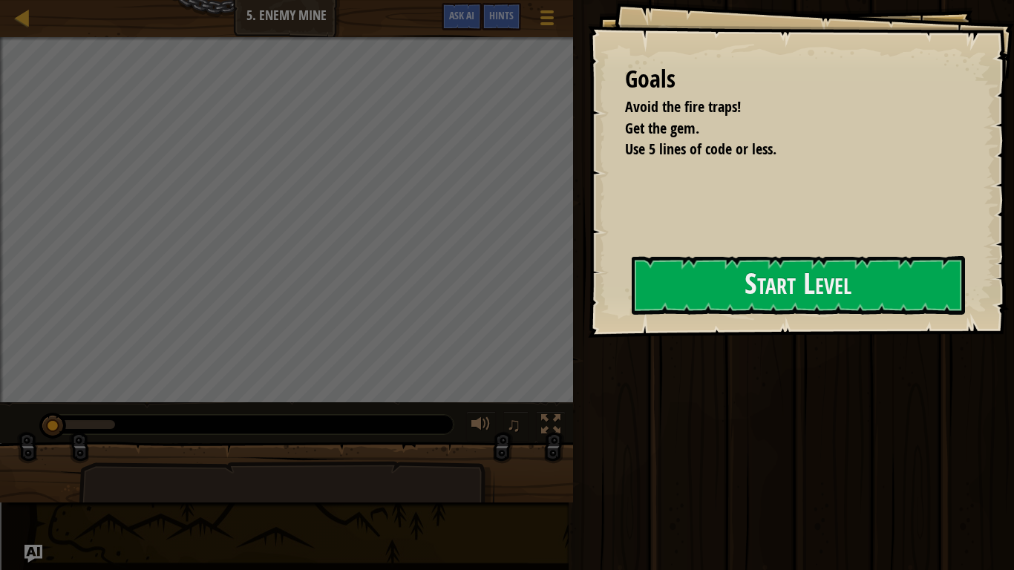
click at [443, 484] on div at bounding box center [287, 522] width 416 height 123
click at [280, 494] on div at bounding box center [287, 522] width 416 height 123
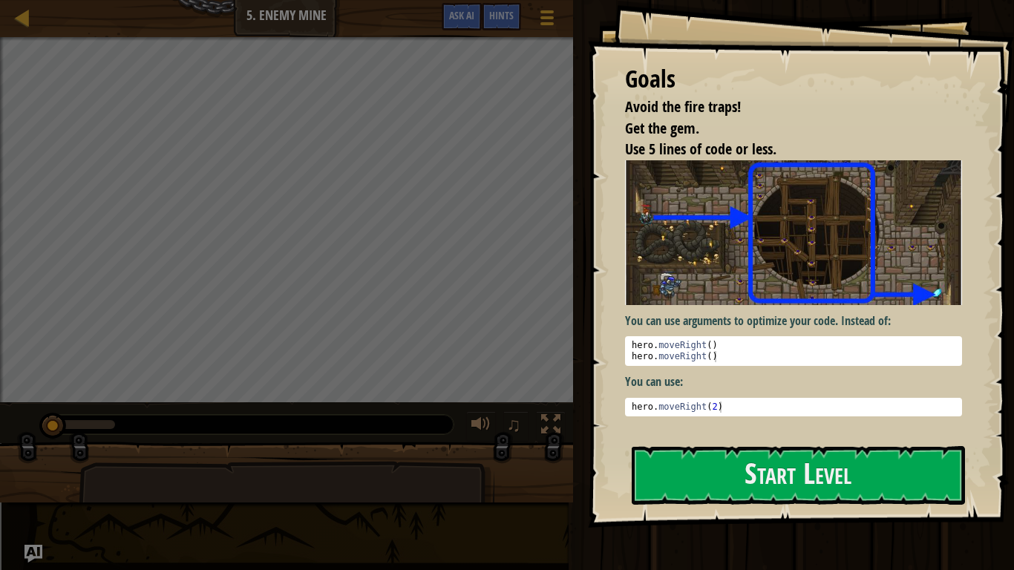
click at [443, 493] on div at bounding box center [287, 522] width 416 height 123
click at [580, 493] on div "Run Submit Done" at bounding box center [790, 281] width 445 height 562
click at [571, 493] on div at bounding box center [286, 478] width 573 height 74
click at [244, 504] on div "Map Introduction to Computer Science 5. Enemy Mine Game Menu Done Hints Ask AI …" at bounding box center [507, 285] width 1014 height 570
click at [571, 493] on div at bounding box center [286, 478] width 573 height 74
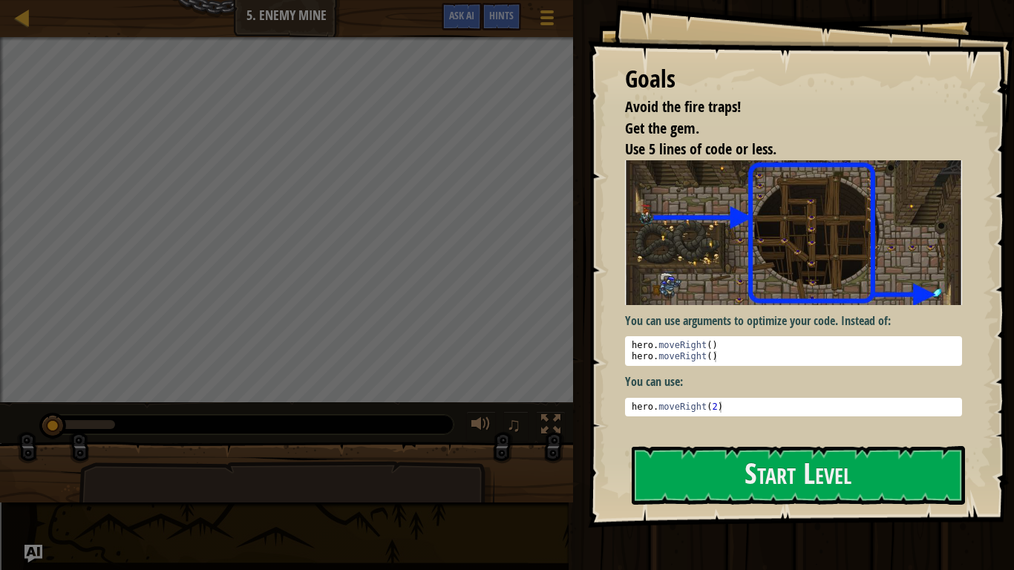
click at [571, 502] on div at bounding box center [286, 478] width 573 height 74
click at [534, 493] on div at bounding box center [286, 478] width 573 height 74
click at [589, 502] on div "Goals Avoid the fire traps! Get the gem. Use 5 lines of code or less. You can u…" at bounding box center [801, 264] width 426 height 528
click at [571, 502] on div at bounding box center [286, 478] width 573 height 74
click at [236, 498] on div at bounding box center [287, 522] width 416 height 123
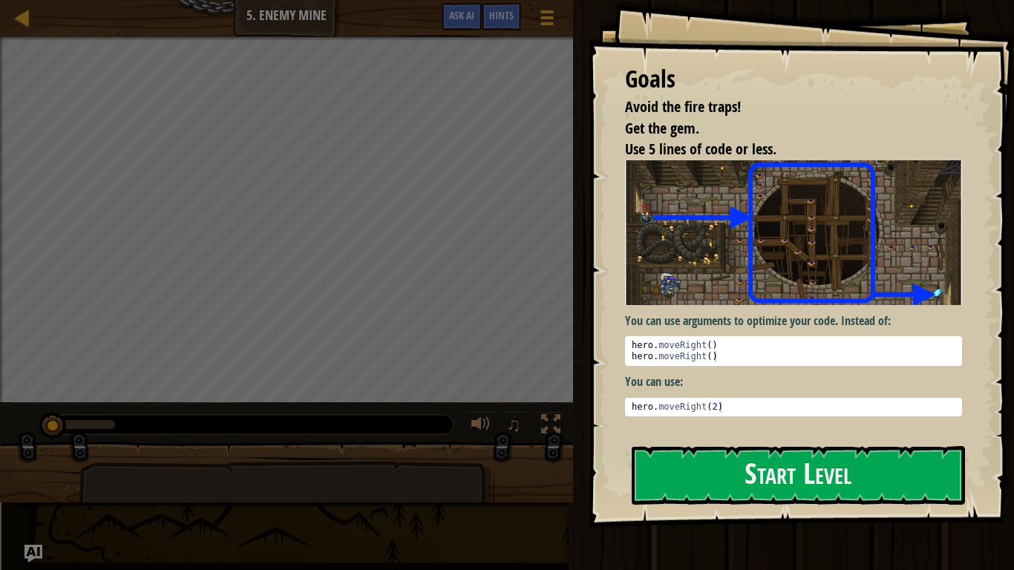
click at [252, 511] on div "Map Introduction to Computer Science 5. Enemy Mine Game Menu Done Hints Ask AI …" at bounding box center [507, 285] width 1014 height 570
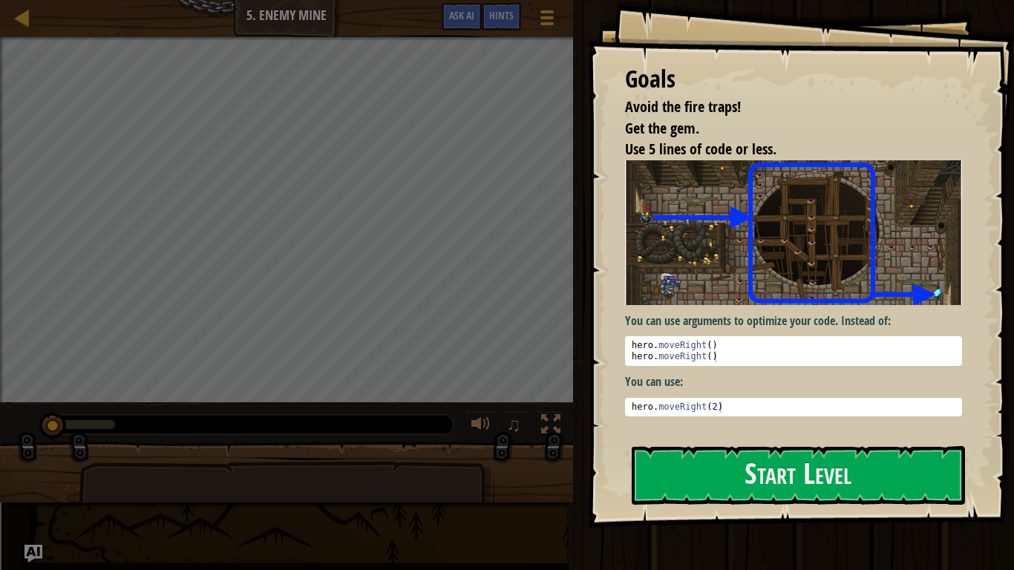
click at [252, 520] on div "Map Introduction to Computer Science 5. Enemy Mine Game Menu Done Hints Ask AI …" at bounding box center [507, 285] width 1014 height 570
click at [252, 511] on div "Map Introduction to Computer Science 5. Enemy Mine Game Menu Done Hints Ask AI …" at bounding box center [507, 285] width 1014 height 570
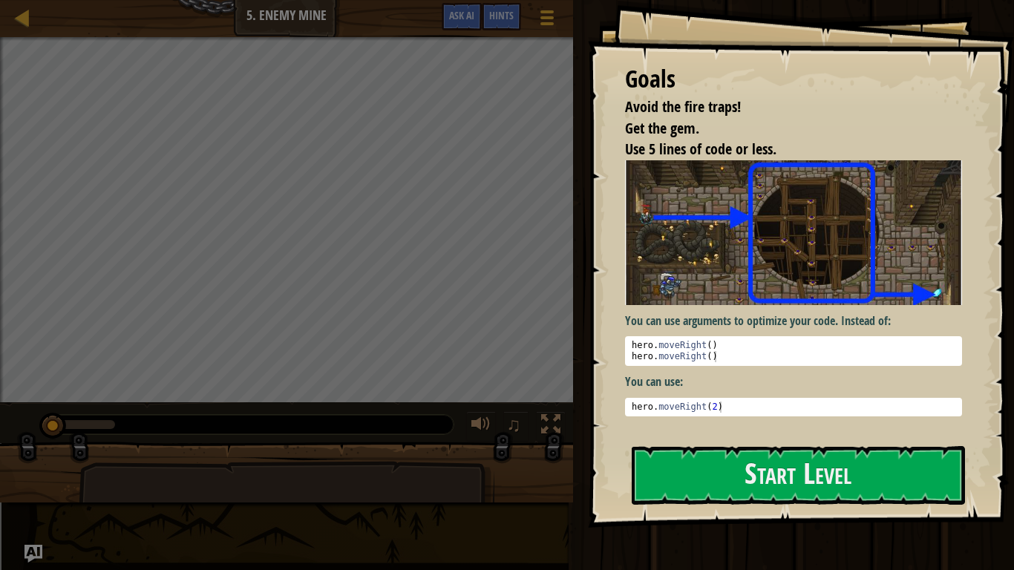
click at [297, 520] on div "Map Introduction to Computer Science 5. Enemy Mine Game Menu Done Hints Ask AI …" at bounding box center [507, 285] width 1014 height 570
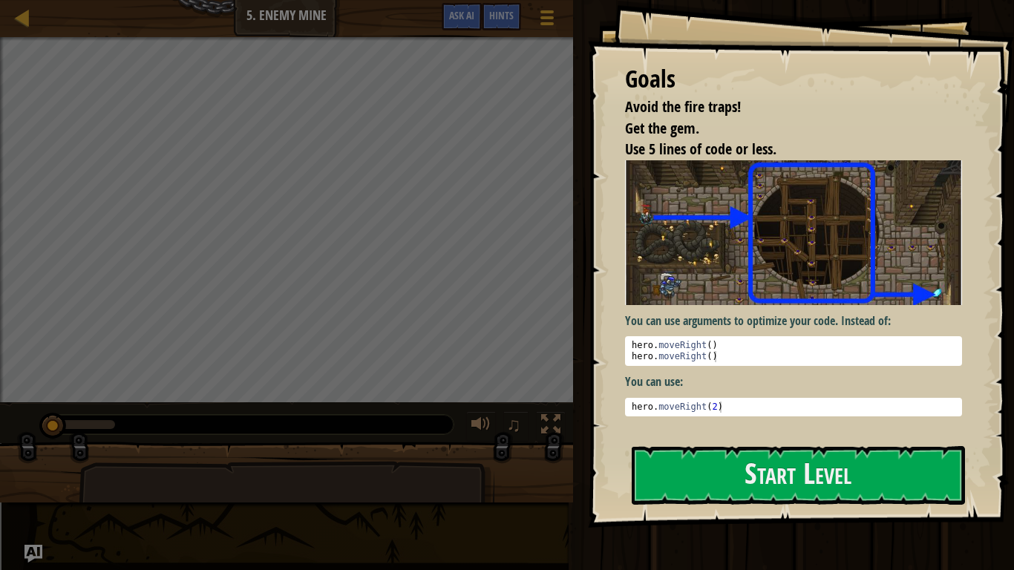
click at [297, 520] on div "Map Introduction to Computer Science 5. Enemy Mine Game Menu Done Hints Ask AI …" at bounding box center [507, 285] width 1014 height 570
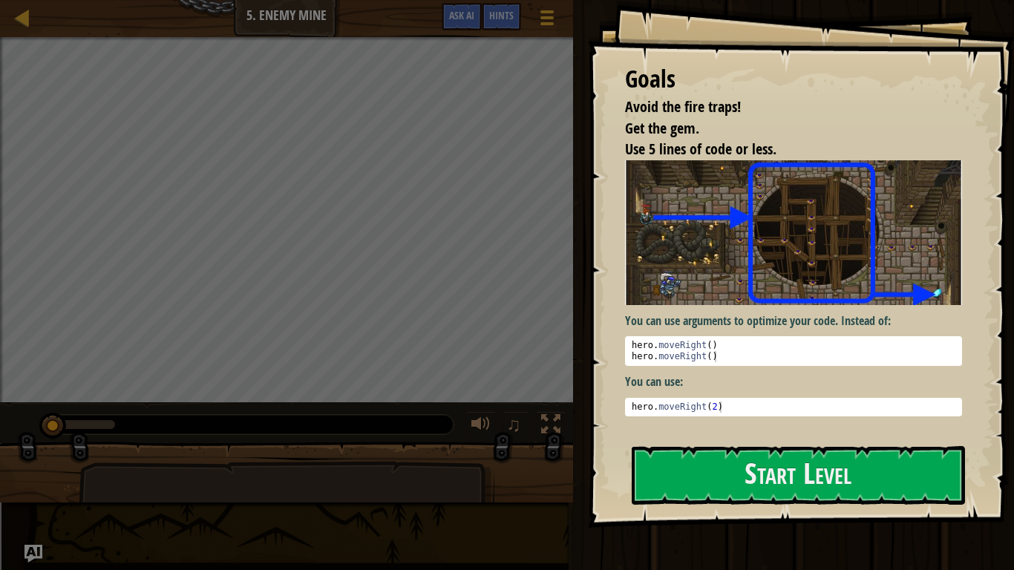
click at [260, 520] on div "Map Introduction to Computer Science 5. Enemy Mine Game Menu Done Hints Ask AI …" at bounding box center [507, 285] width 1014 height 570
click at [252, 520] on div "Map Introduction to Computer Science 5. Enemy Mine Game Menu Done Hints Ask AI …" at bounding box center [507, 285] width 1014 height 570
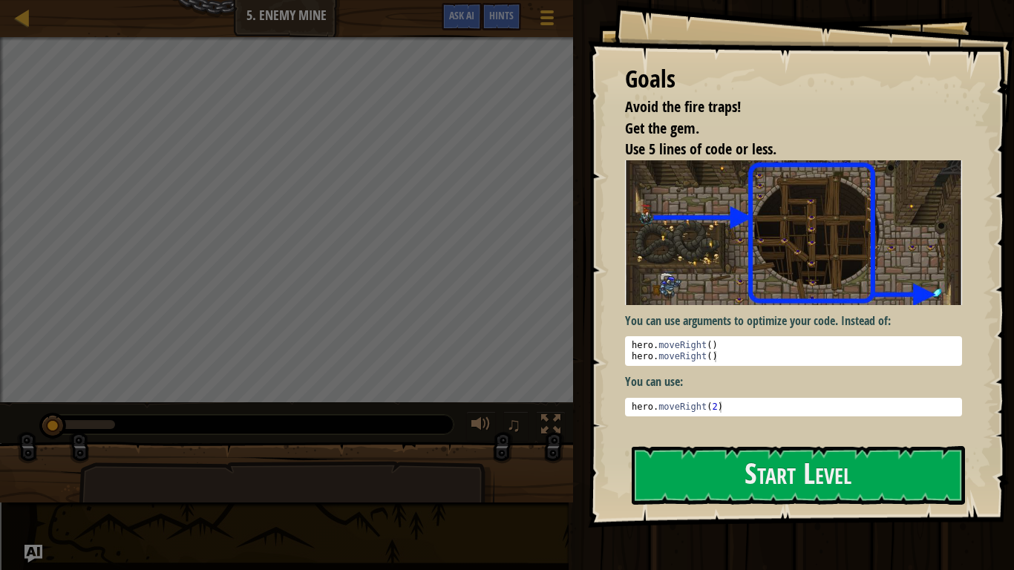
click at [585, 390] on div "Run Submit Done" at bounding box center [790, 281] width 445 height 562
click at [672, 539] on div at bounding box center [797, 535] width 333 height 33
click at [543, 493] on div at bounding box center [286, 478] width 573 height 74
click at [516, 493] on div at bounding box center [286, 478] width 573 height 74
